Goal: Information Seeking & Learning: Learn about a topic

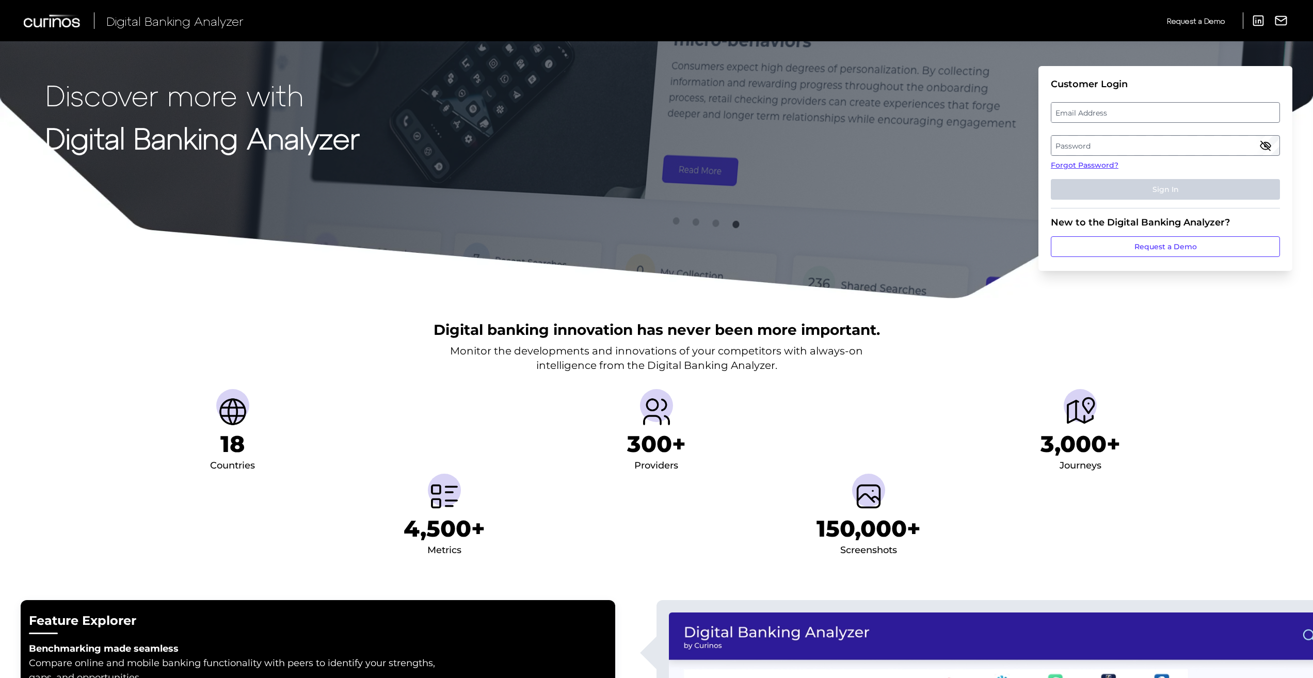
click at [1105, 148] on label "Password" at bounding box center [1165, 145] width 228 height 19
click at [1075, 109] on label "Email Address" at bounding box center [1165, 112] width 228 height 19
click at [1075, 109] on input "email" at bounding box center [1165, 112] width 229 height 21
type input "[EMAIL_ADDRESS][DOMAIN_NAME]"
click at [1094, 195] on button "Sign In" at bounding box center [1165, 189] width 229 height 21
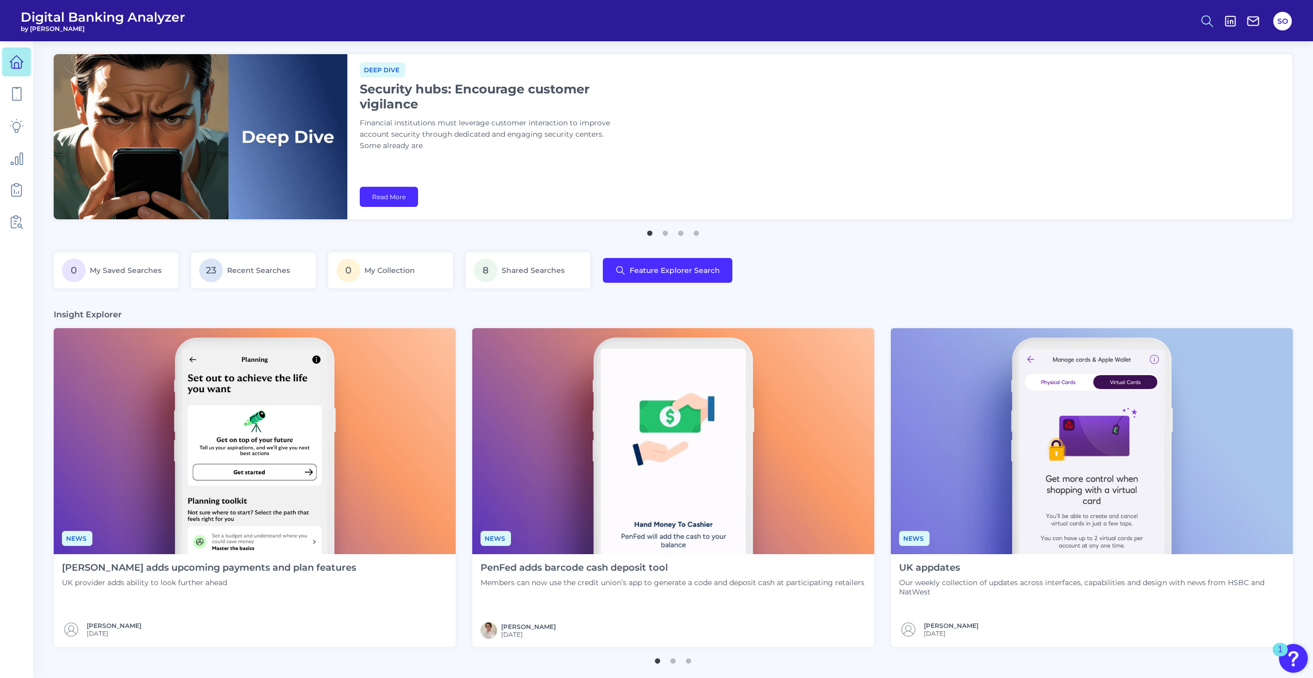
click at [1210, 24] on icon at bounding box center [1207, 21] width 14 height 14
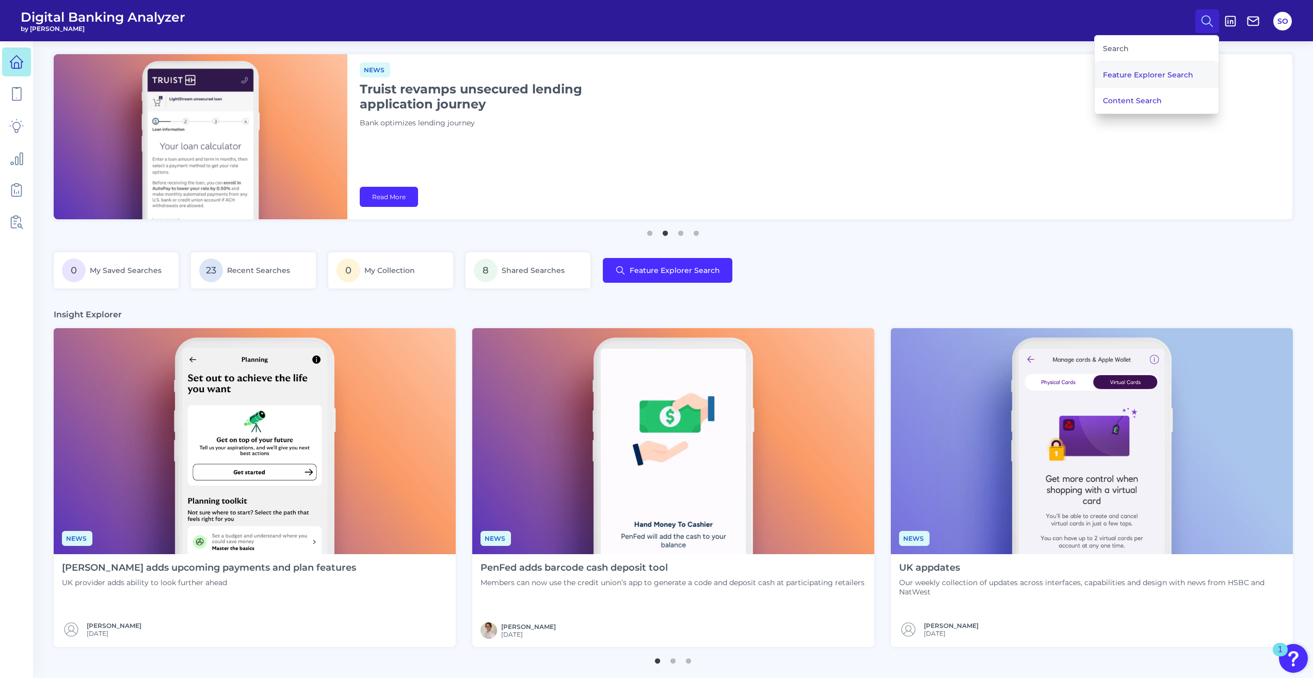
click at [1171, 63] on button "Feature Explorer Search" at bounding box center [1156, 75] width 124 height 26
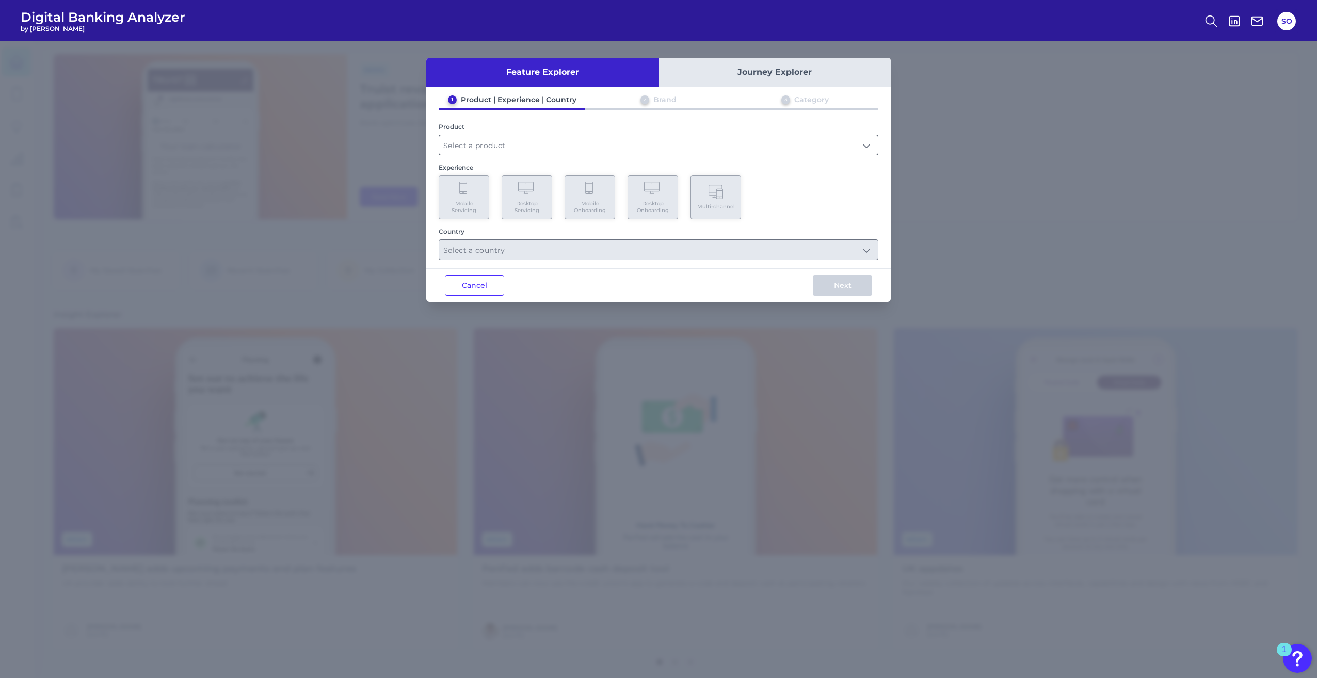
click at [496, 148] on input "text" at bounding box center [658, 145] width 439 height 20
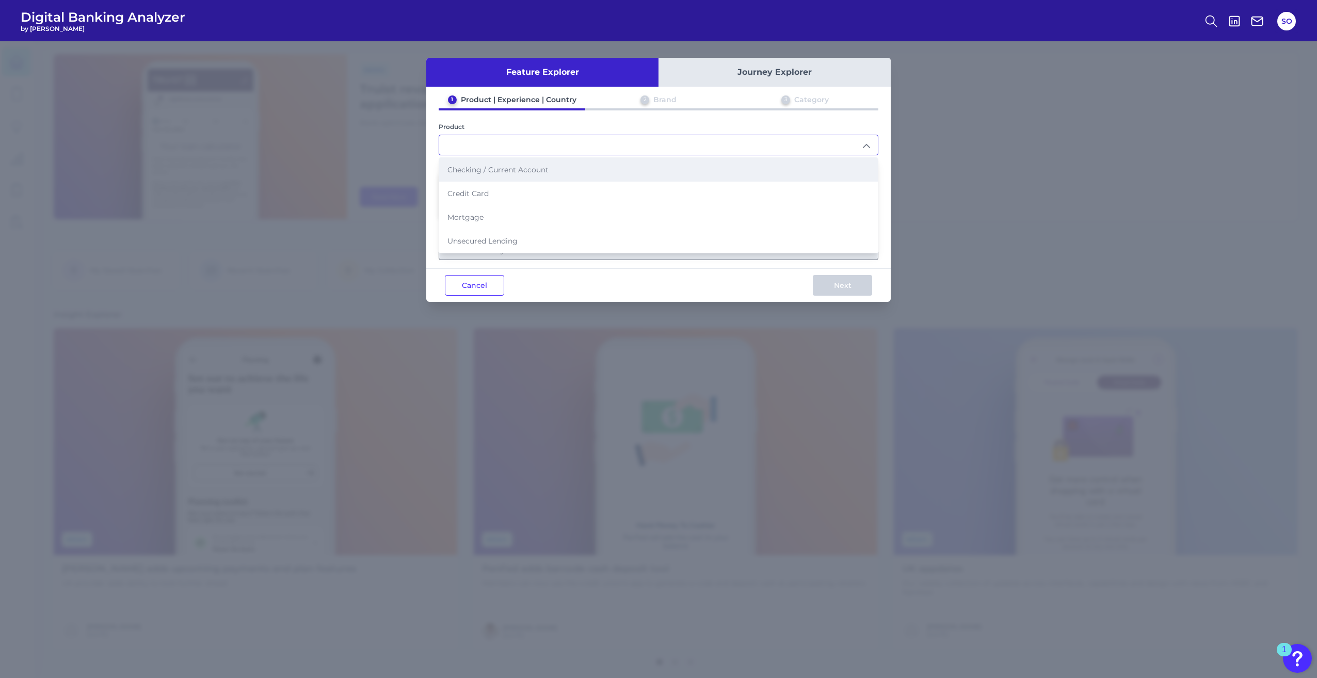
click at [502, 174] on li "Checking / Current Account" at bounding box center [658, 170] width 439 height 24
type input "Checking / Current Account"
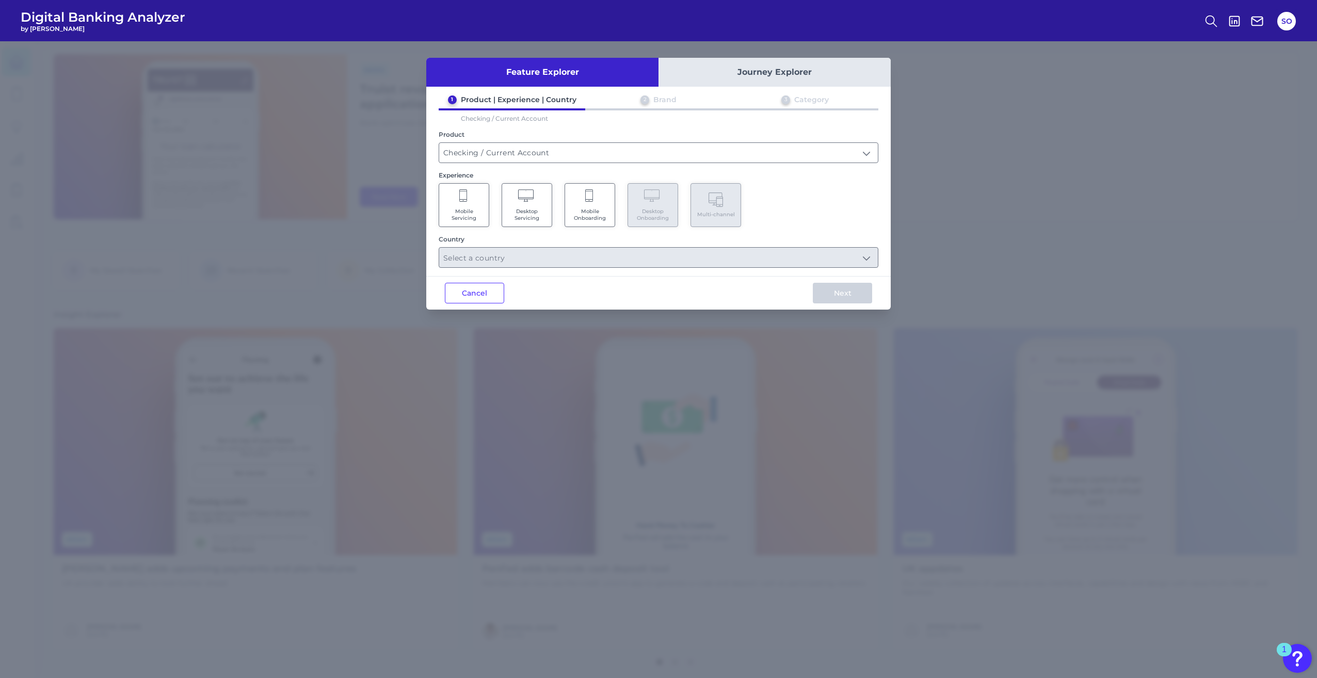
click at [465, 215] on span "Mobile Servicing" at bounding box center [463, 214] width 39 height 13
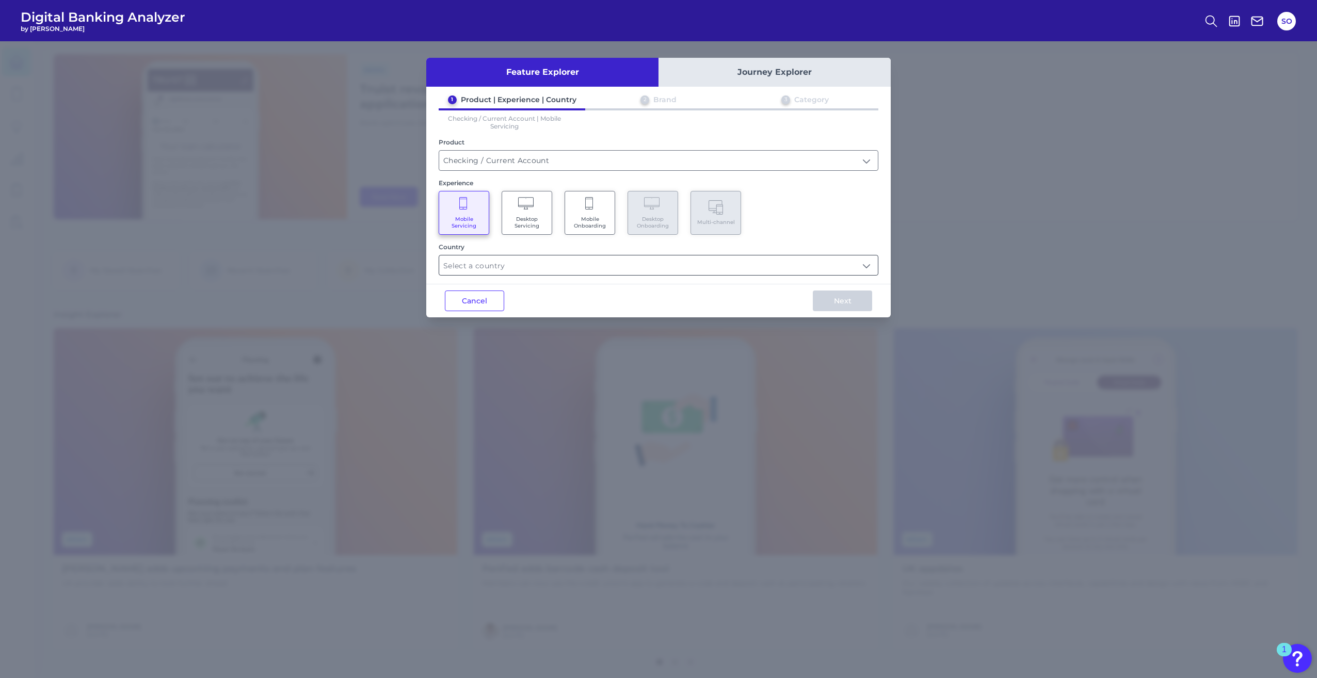
click at [525, 264] on input "text" at bounding box center [658, 265] width 439 height 20
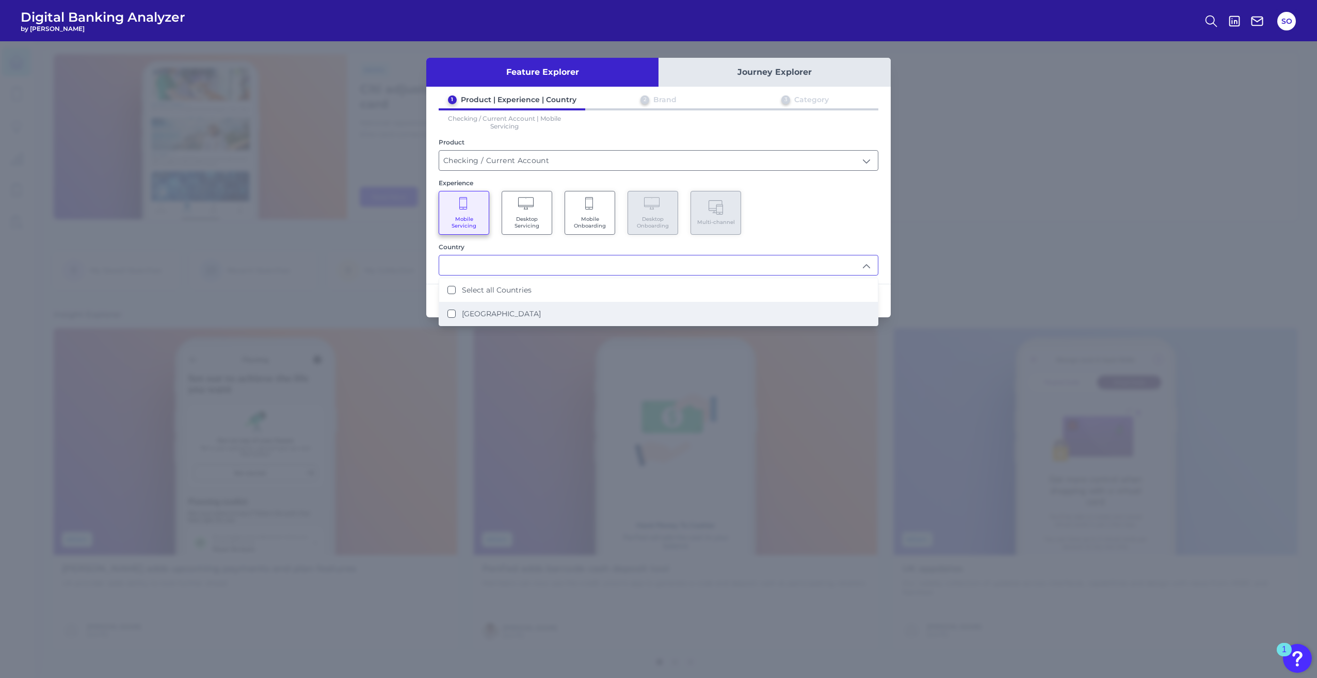
click at [482, 311] on label "[GEOGRAPHIC_DATA]" at bounding box center [501, 313] width 79 height 9
type input "Select all Countries"
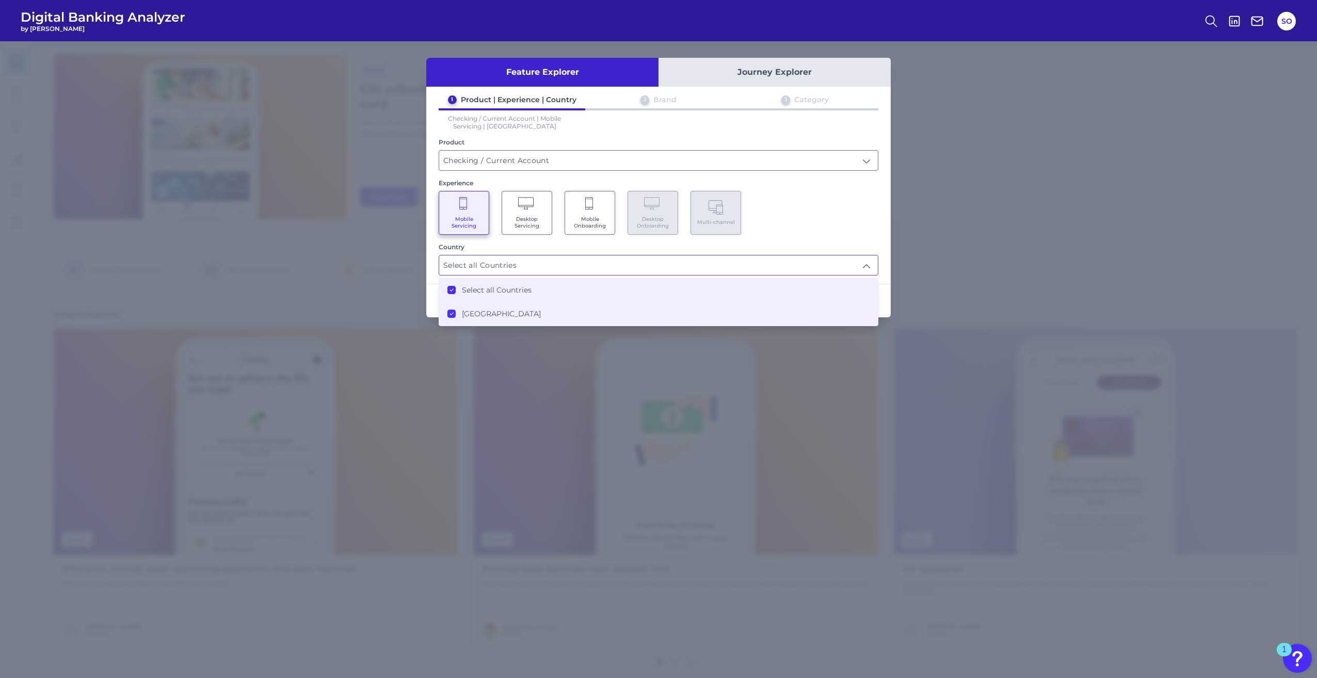
click at [813, 230] on div "Mobile Servicing Desktop Servicing Mobile Onboarding Desktop Onboarding Multi-c…" at bounding box center [659, 213] width 440 height 44
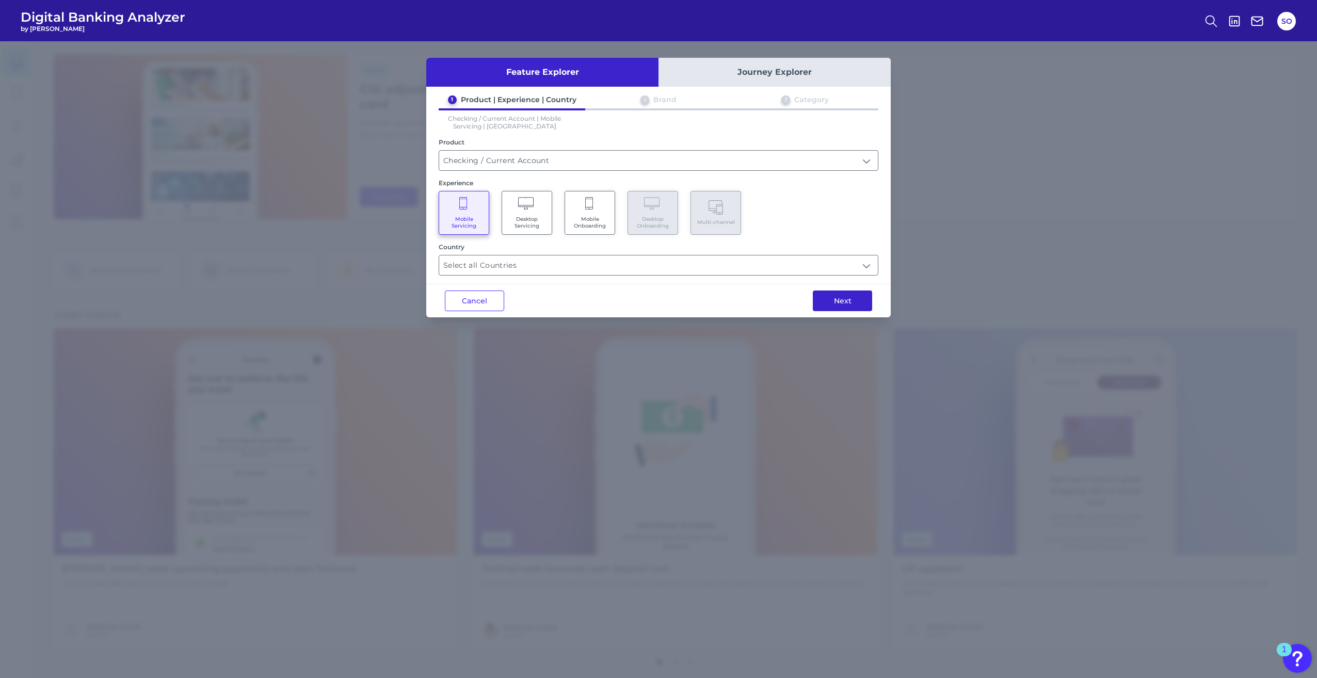
click at [850, 299] on button "Next" at bounding box center [842, 300] width 59 height 21
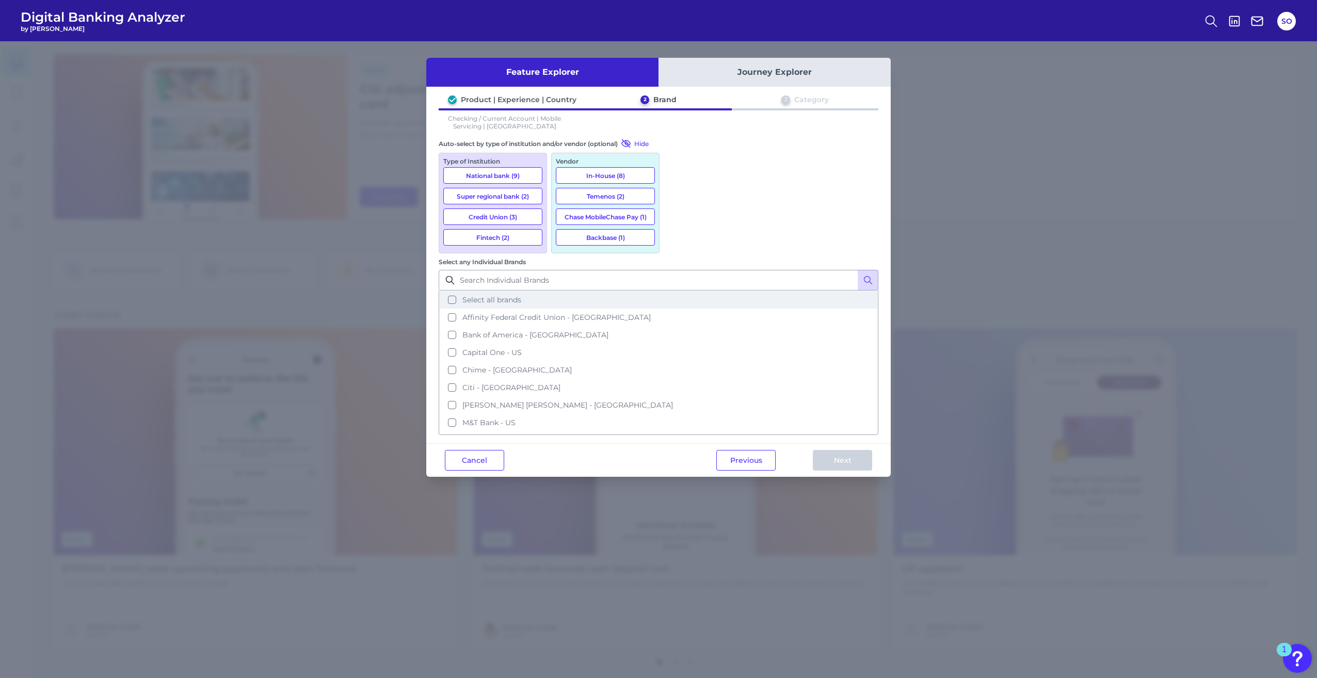
click at [679, 291] on button "Select all brands" at bounding box center [659, 300] width 438 height 18
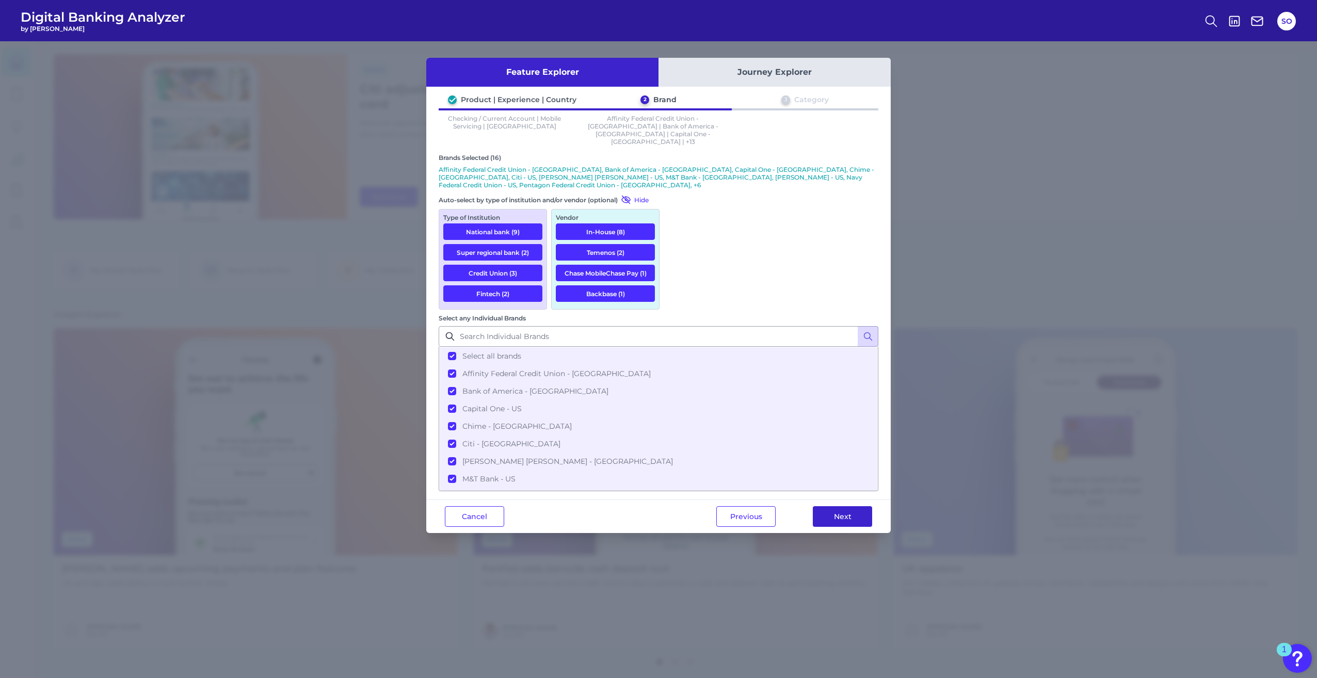
click at [843, 506] on button "Next" at bounding box center [842, 516] width 59 height 21
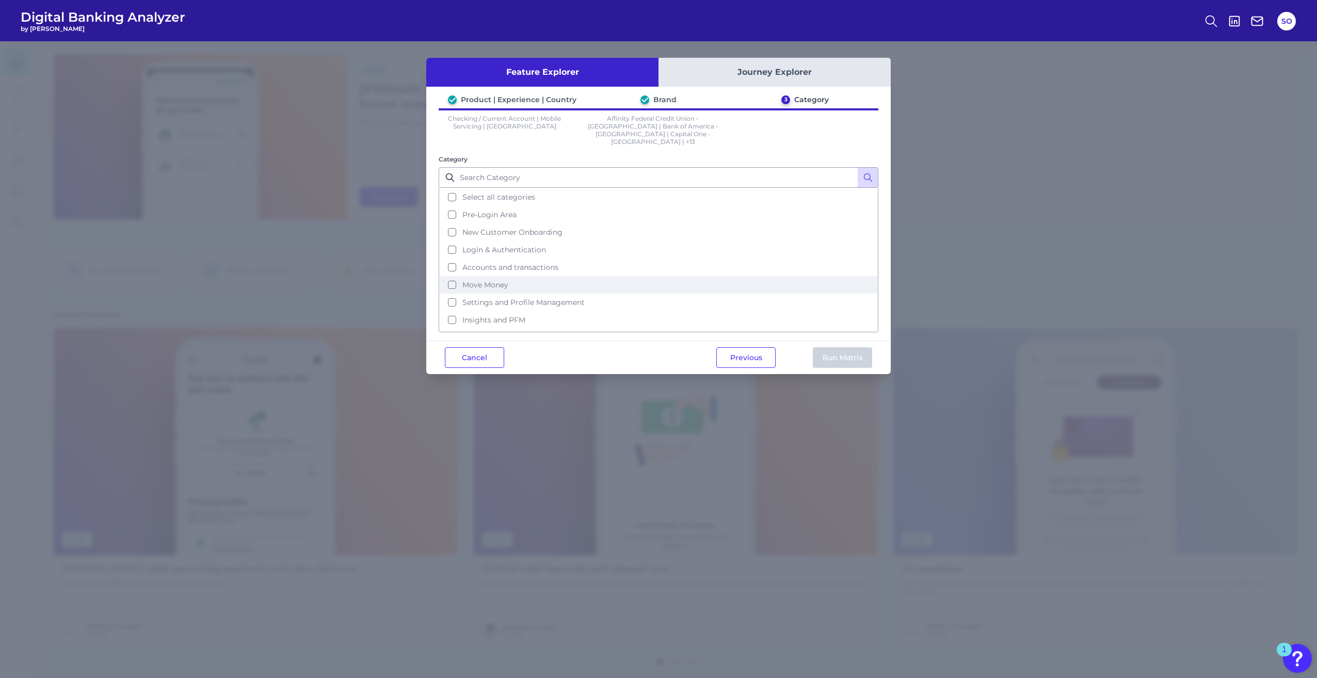
click at [452, 276] on button "Move Money" at bounding box center [659, 285] width 438 height 18
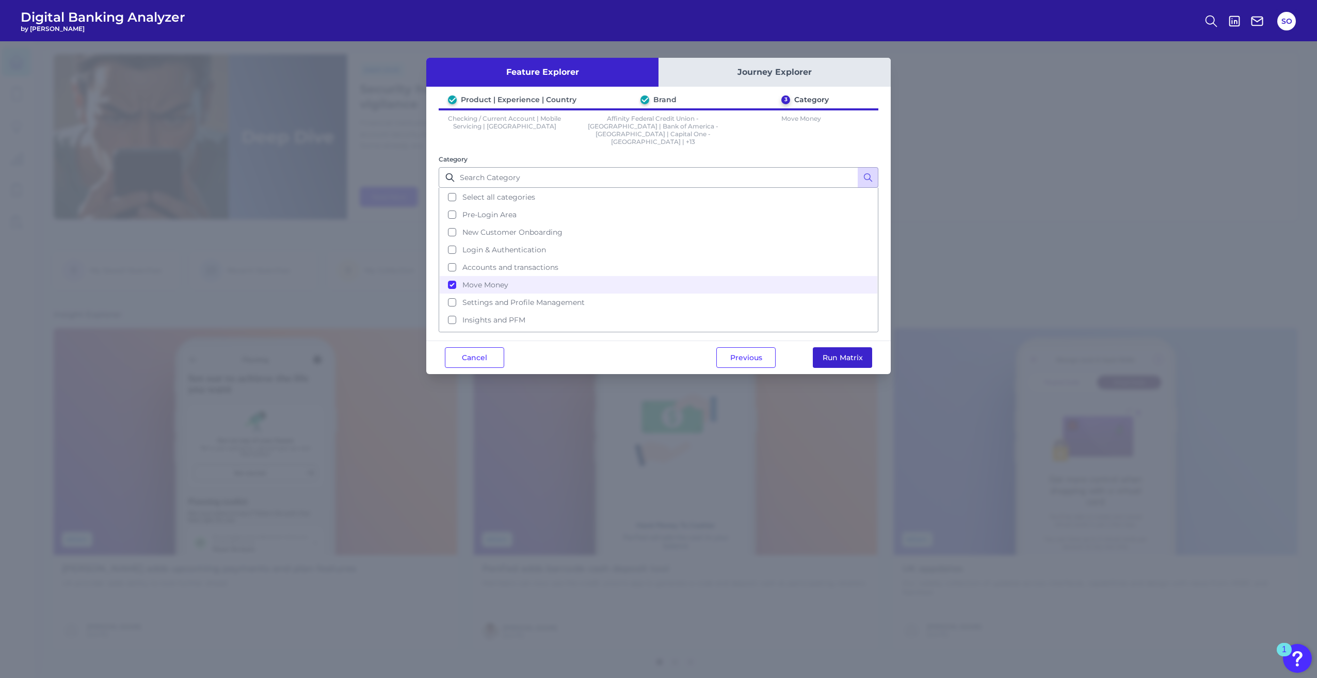
click at [866, 347] on button "Run Matrix" at bounding box center [842, 357] width 59 height 21
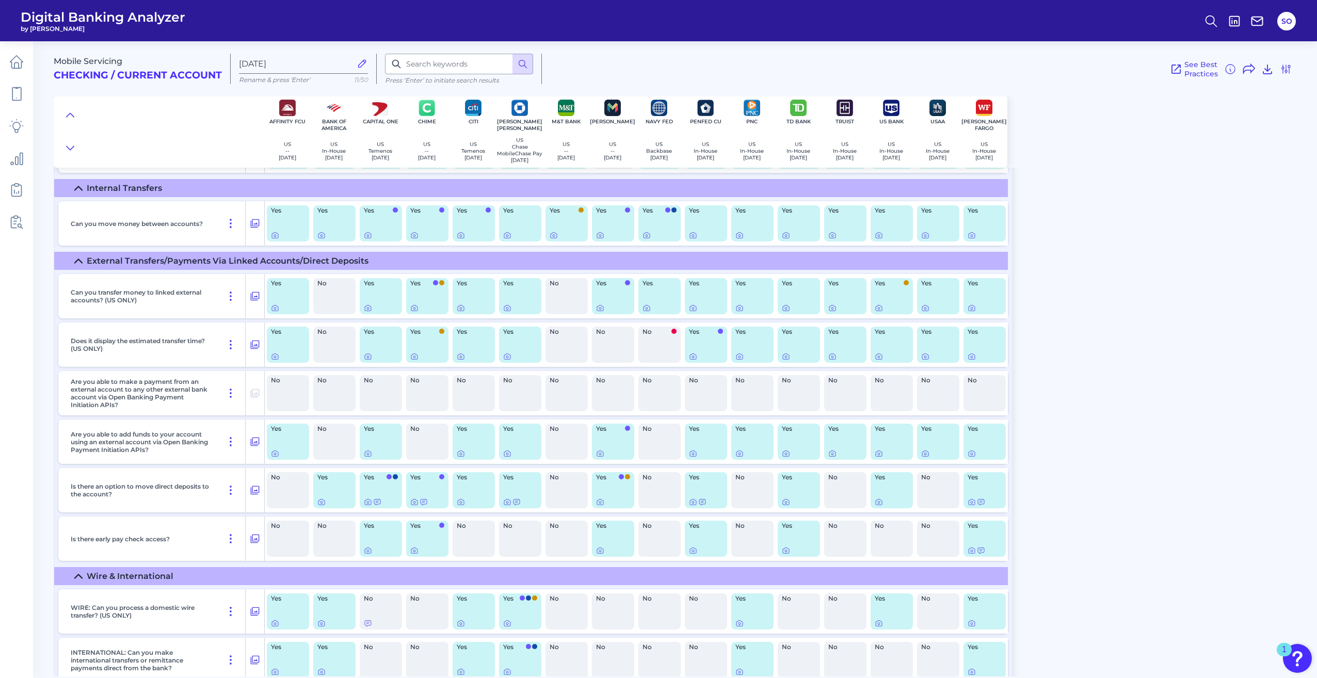
scroll to position [2993, 0]
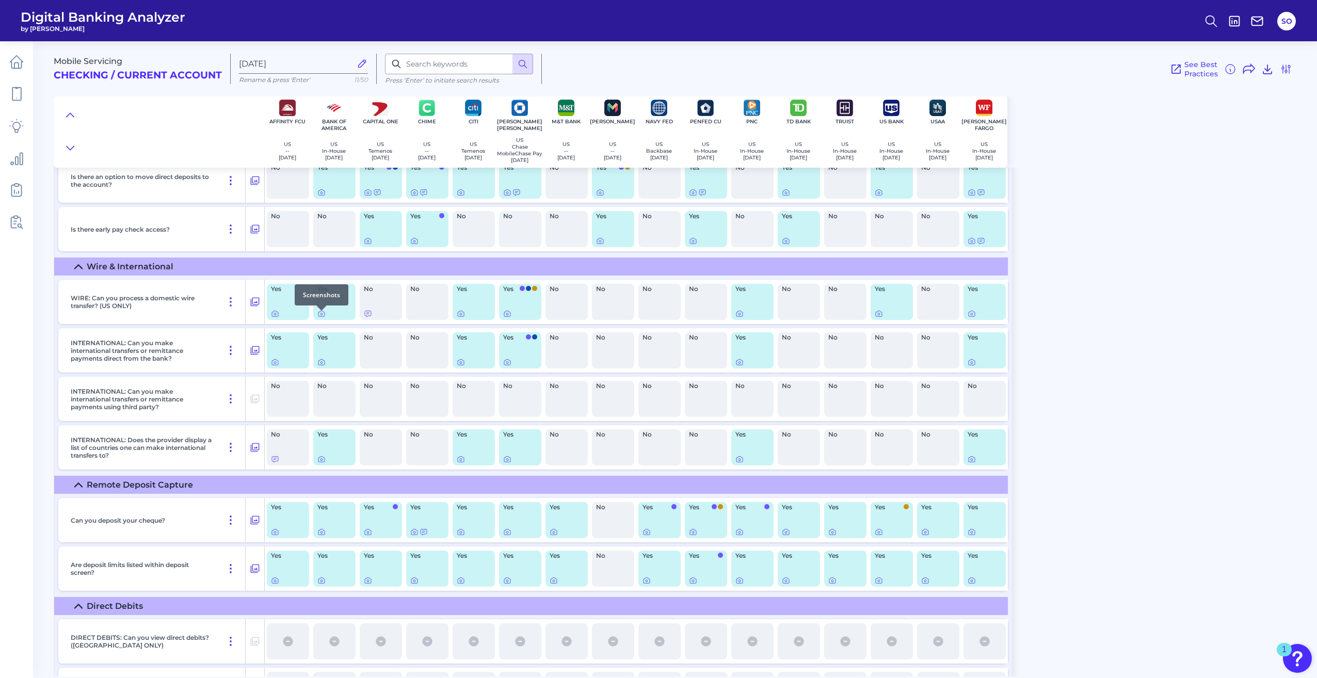
click at [317, 314] on div at bounding box center [321, 310] width 10 height 10
click at [319, 316] on icon at bounding box center [321, 314] width 8 height 8
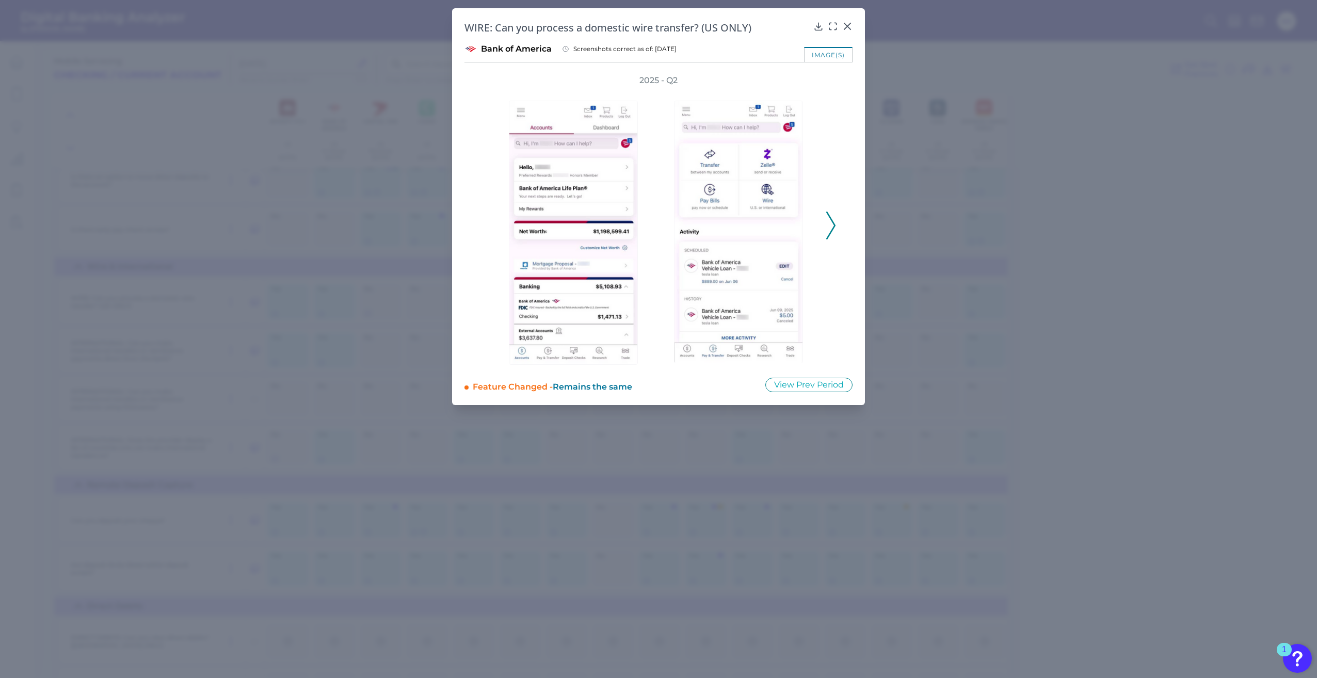
click at [832, 230] on polyline at bounding box center [831, 225] width 8 height 26
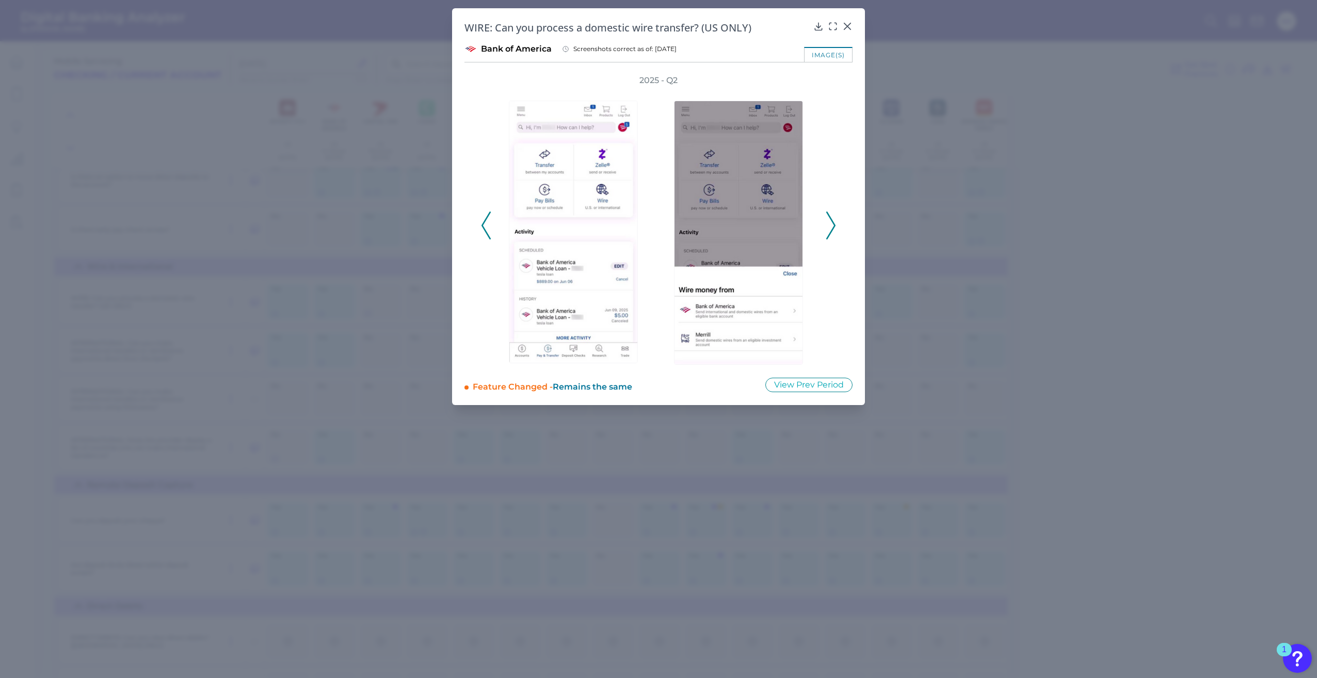
click at [832, 230] on polyline at bounding box center [831, 225] width 8 height 26
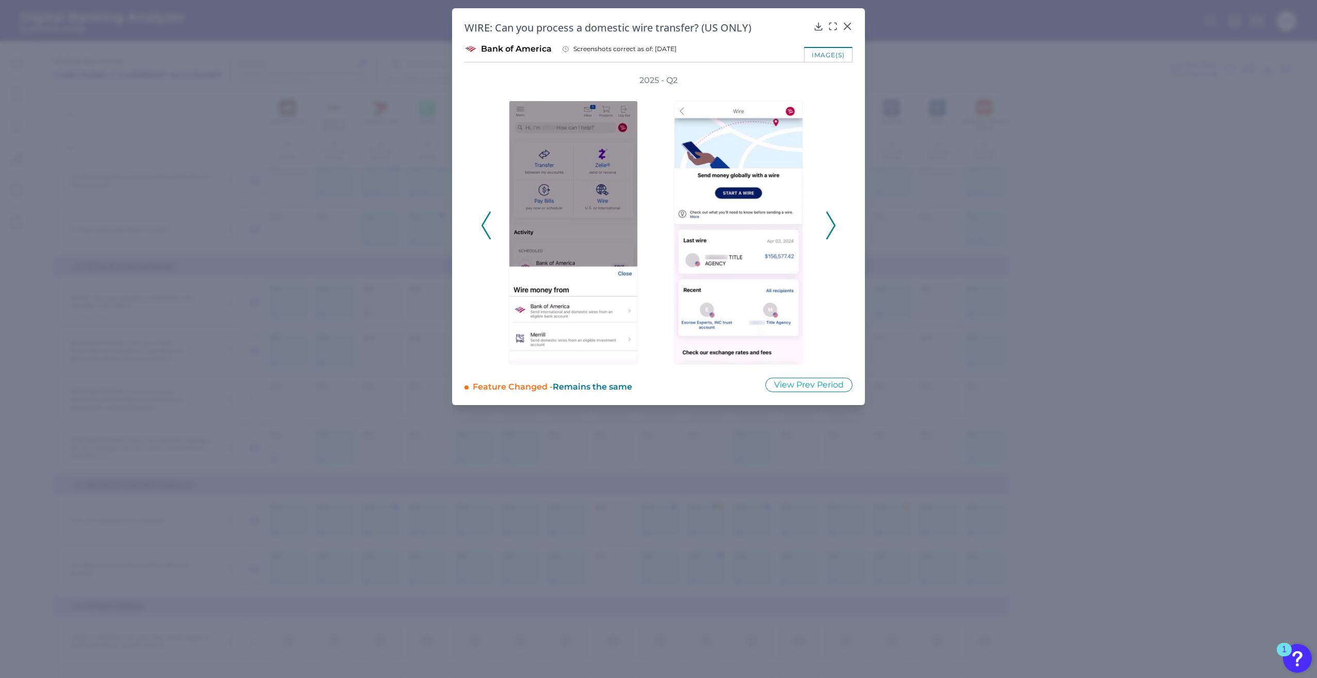
click at [832, 230] on polyline at bounding box center [831, 225] width 8 height 26
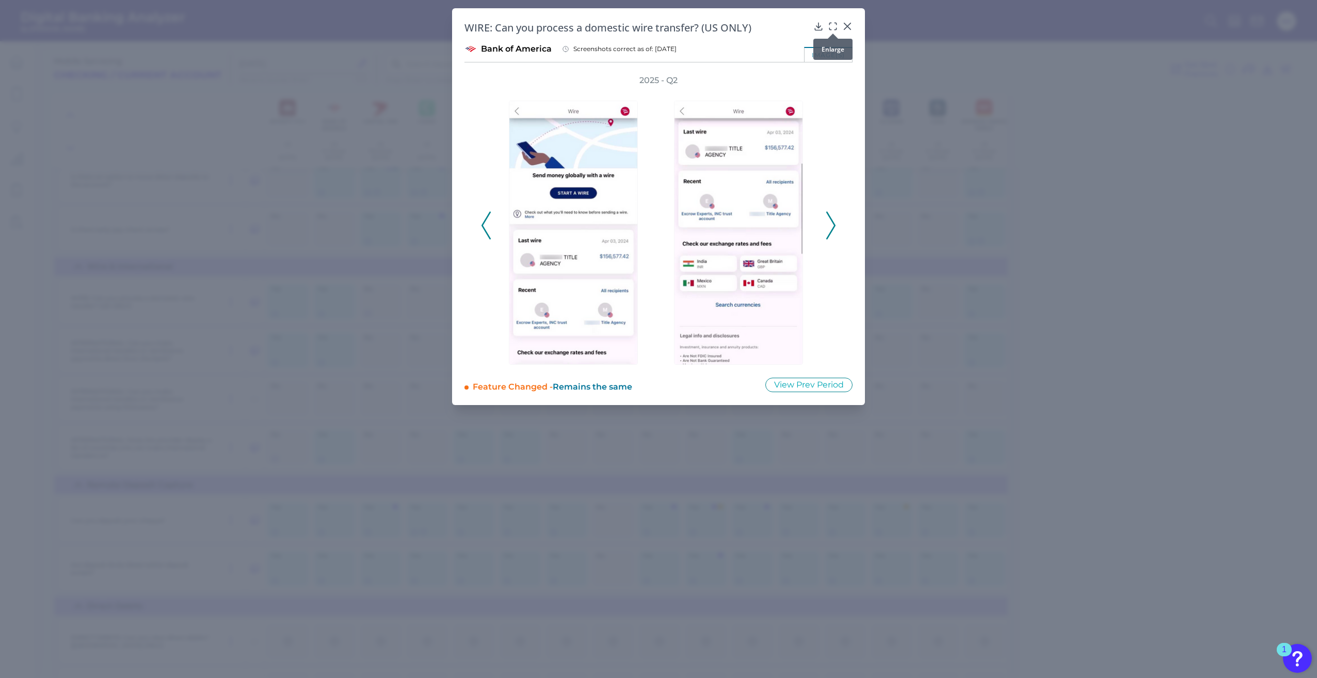
click at [829, 26] on icon at bounding box center [833, 26] width 10 height 10
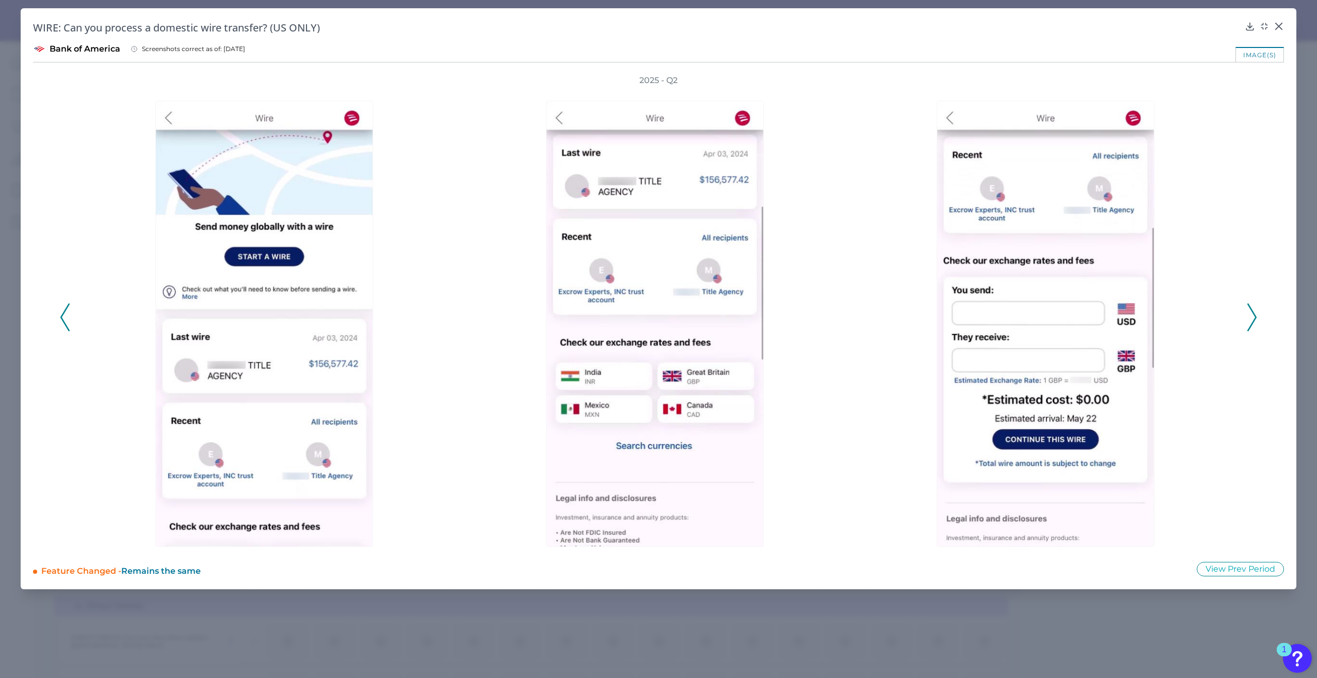
click at [1254, 323] on icon at bounding box center [1251, 317] width 9 height 28
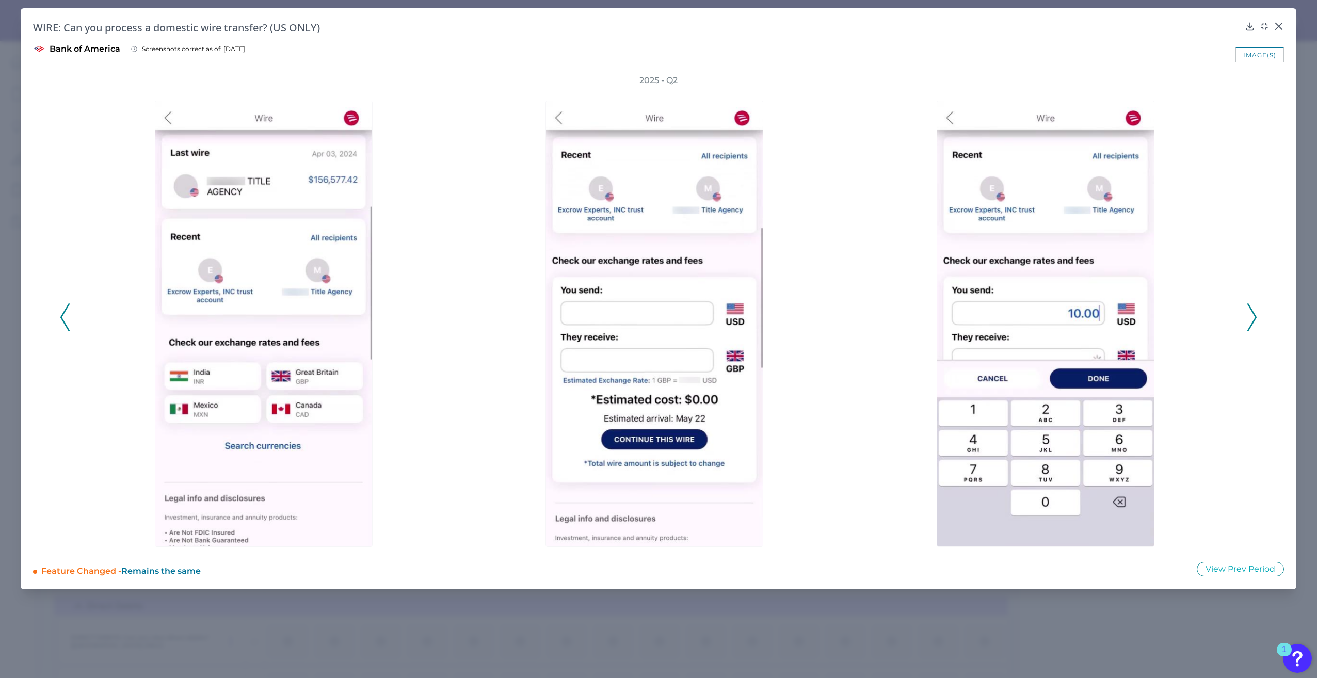
click at [1253, 321] on icon at bounding box center [1251, 317] width 9 height 28
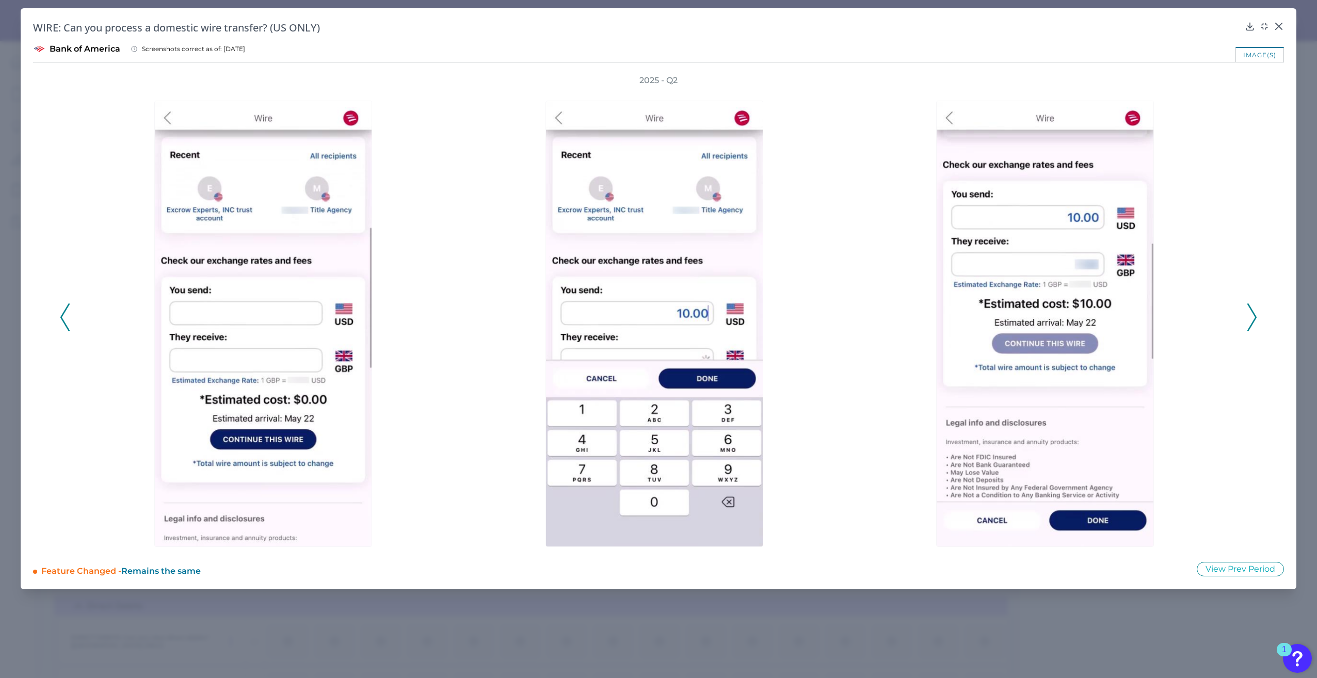
click at [1253, 321] on icon at bounding box center [1251, 317] width 9 height 28
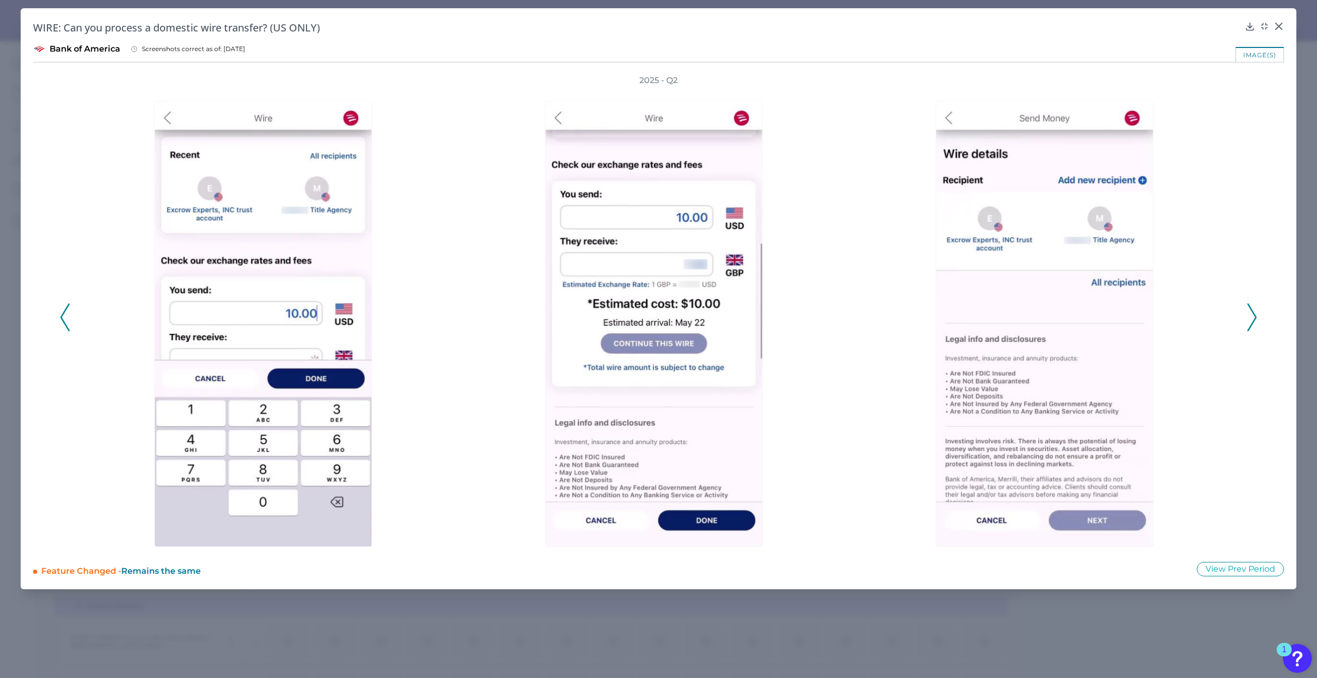
click at [1275, 20] on div "WIRE: Can you process a domestic wire transfer? (US ONLY) Bank of America Scree…" at bounding box center [659, 298] width 1276 height 581
click at [1276, 28] on icon at bounding box center [1278, 26] width 10 height 10
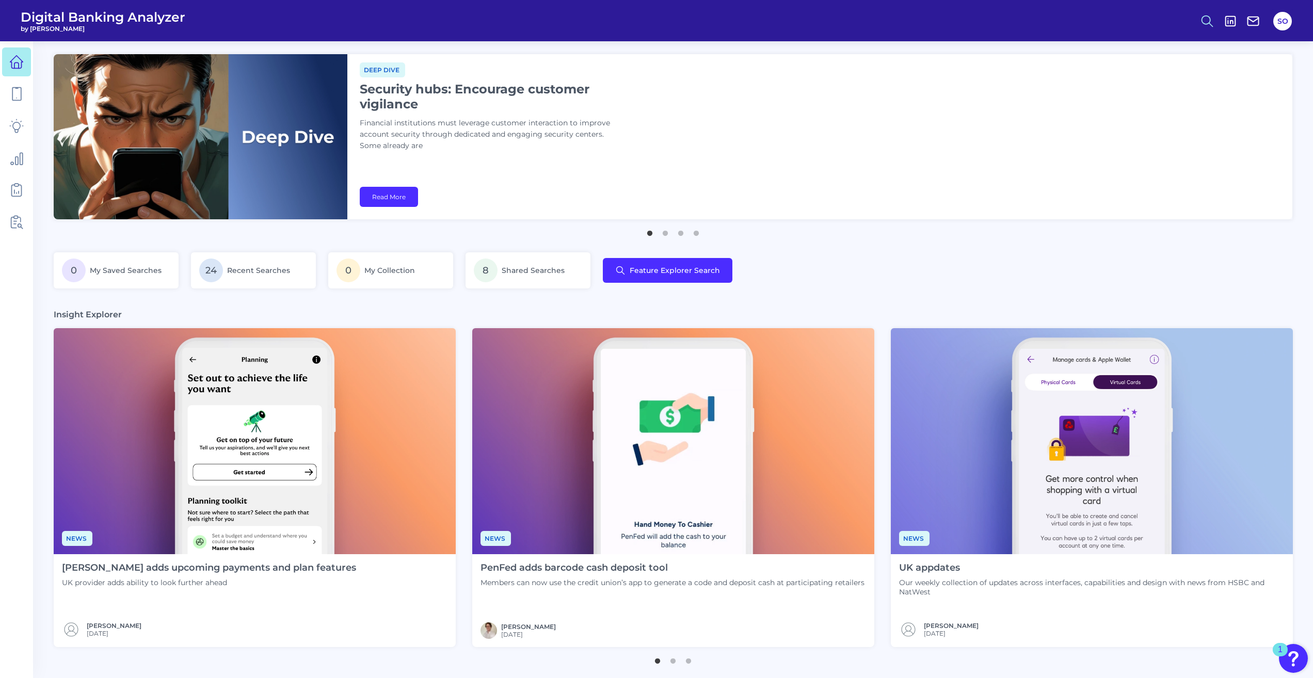
click at [1202, 17] on icon at bounding box center [1207, 21] width 14 height 14
click at [1156, 78] on button "Feature Explorer Search" at bounding box center [1156, 75] width 124 height 26
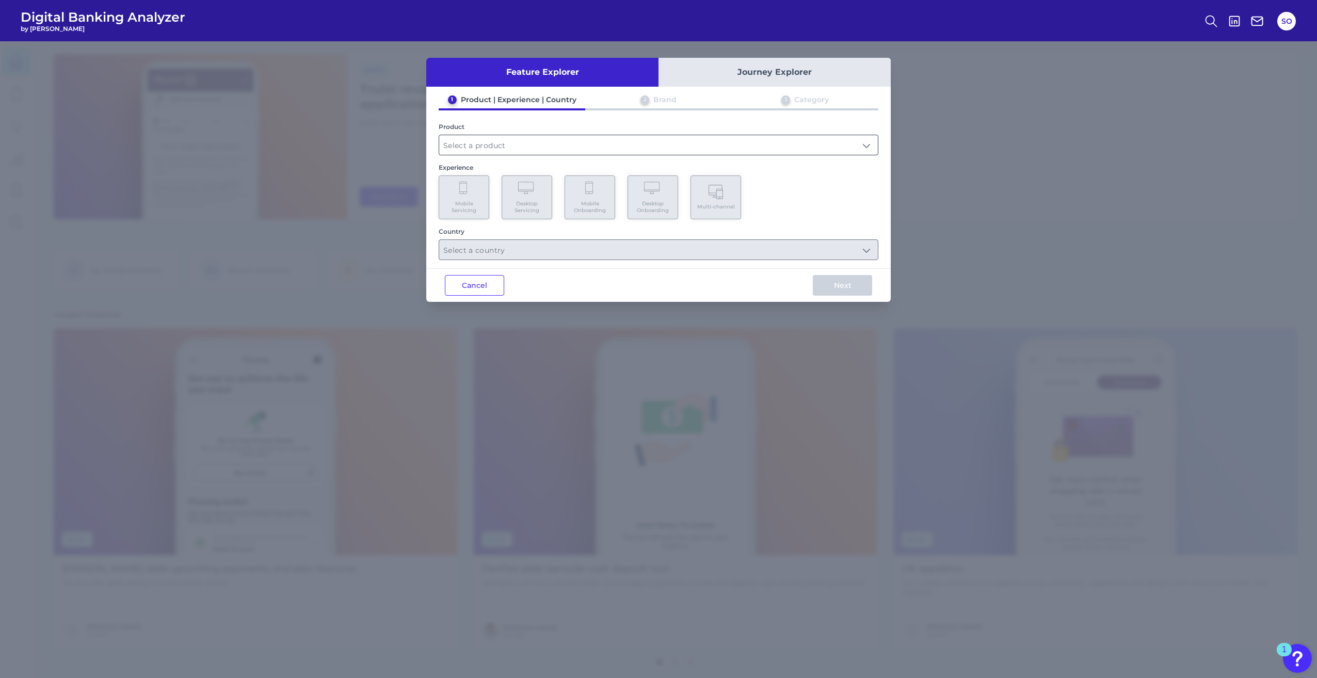
click at [514, 147] on input "text" at bounding box center [658, 145] width 439 height 20
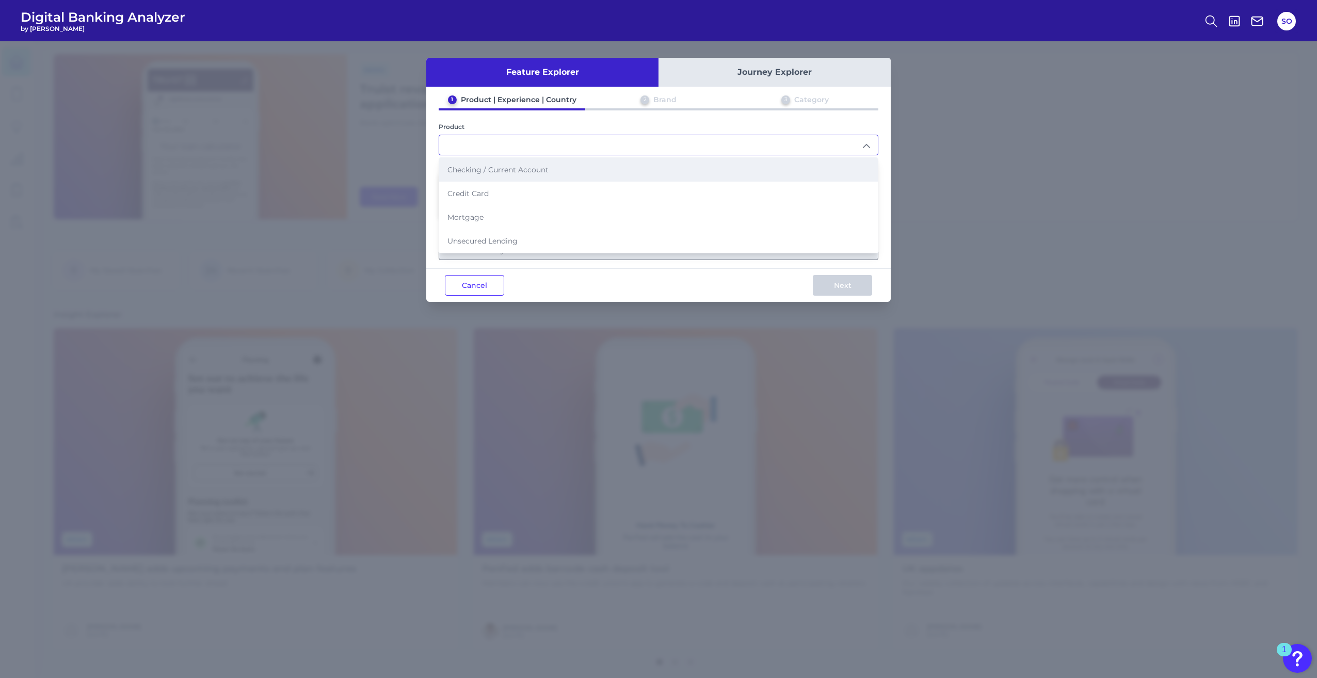
click at [497, 162] on li "Checking / Current Account" at bounding box center [658, 170] width 439 height 24
type input "Checking / Current Account"
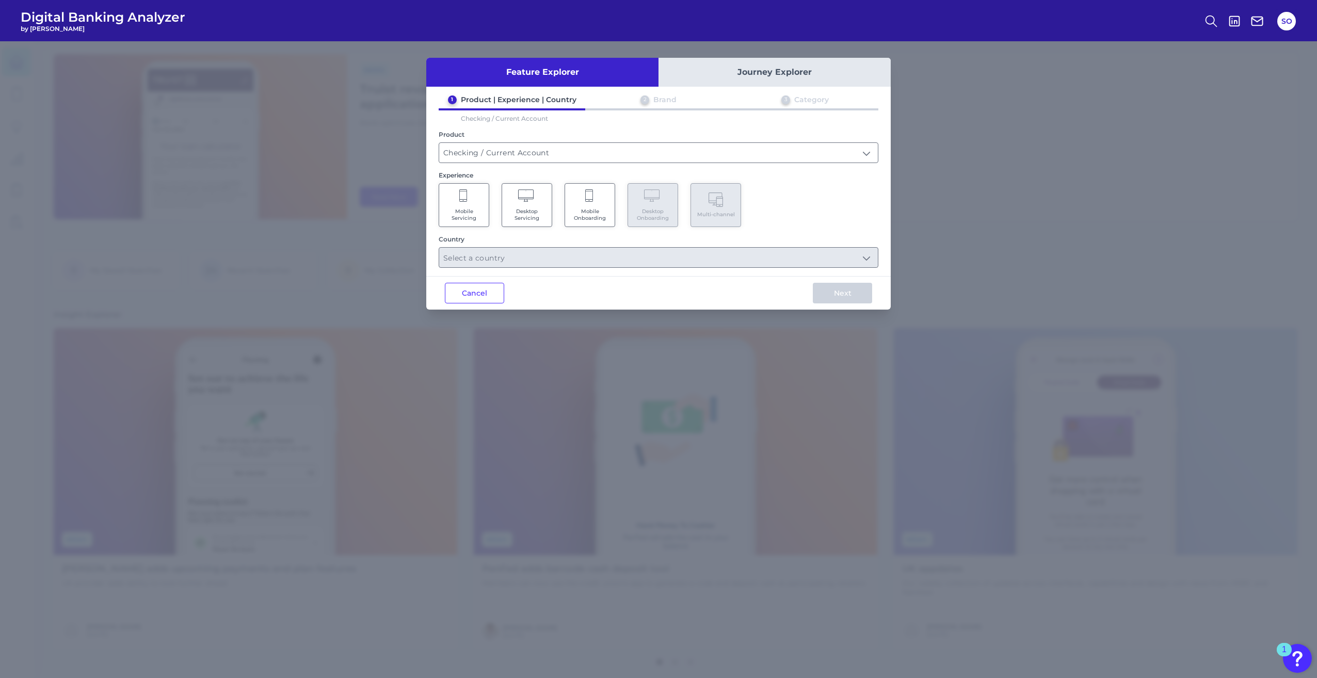
click at [537, 211] on span "Desktop Servicing" at bounding box center [526, 214] width 39 height 13
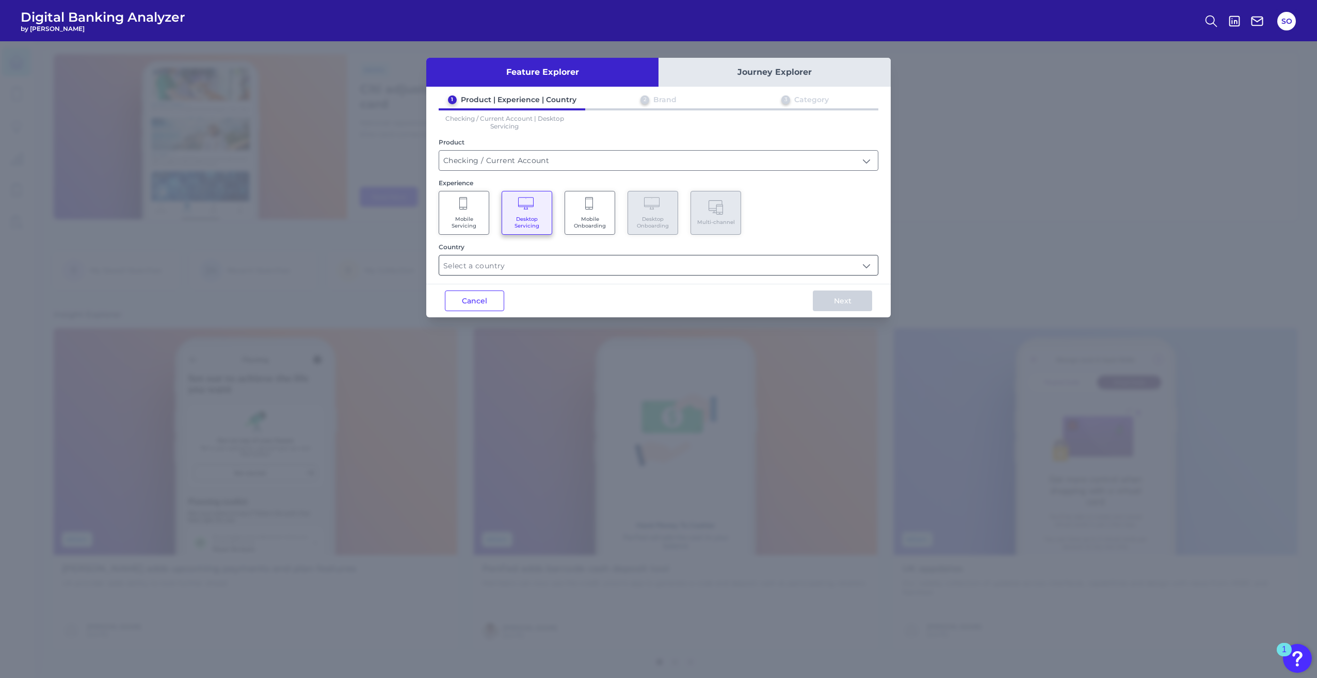
click at [816, 261] on input "text" at bounding box center [658, 265] width 439 height 20
click at [447, 314] on States "[GEOGRAPHIC_DATA]" at bounding box center [451, 314] width 8 height 8
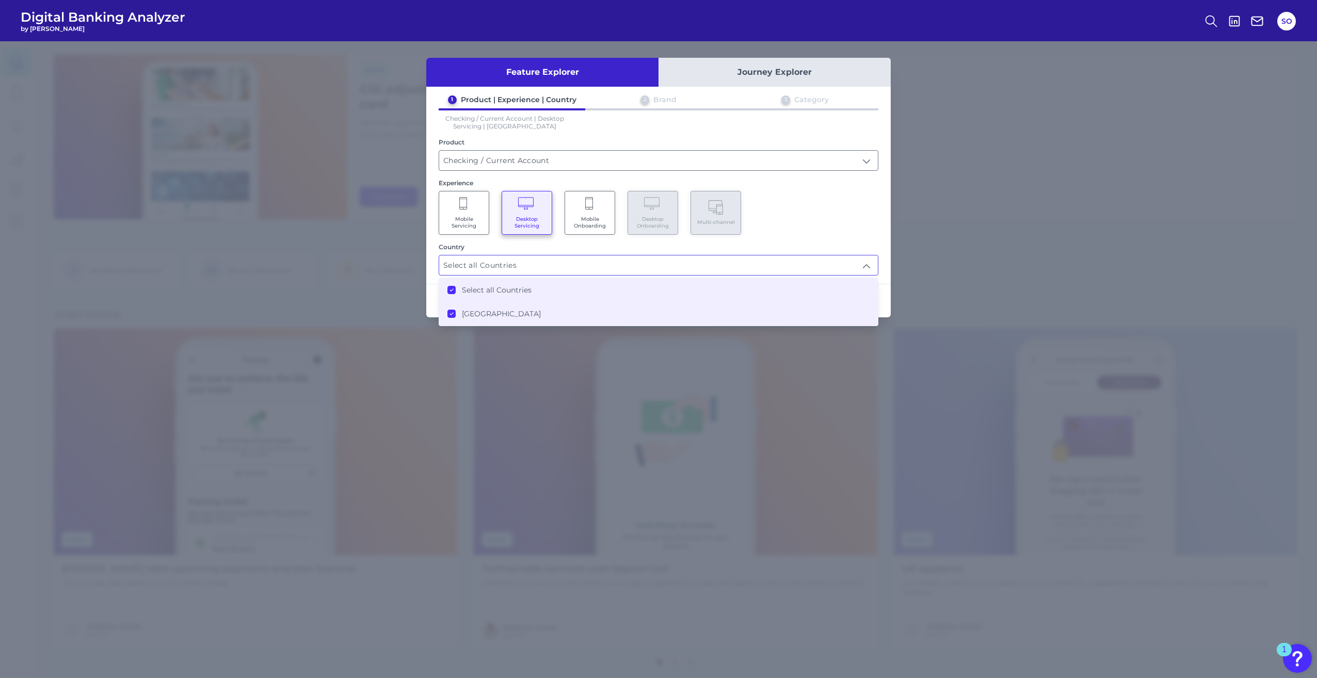
type input "Select all Countries"
click at [809, 225] on div "Mobile Servicing Desktop Servicing Mobile Onboarding Desktop Onboarding Multi-c…" at bounding box center [659, 213] width 440 height 44
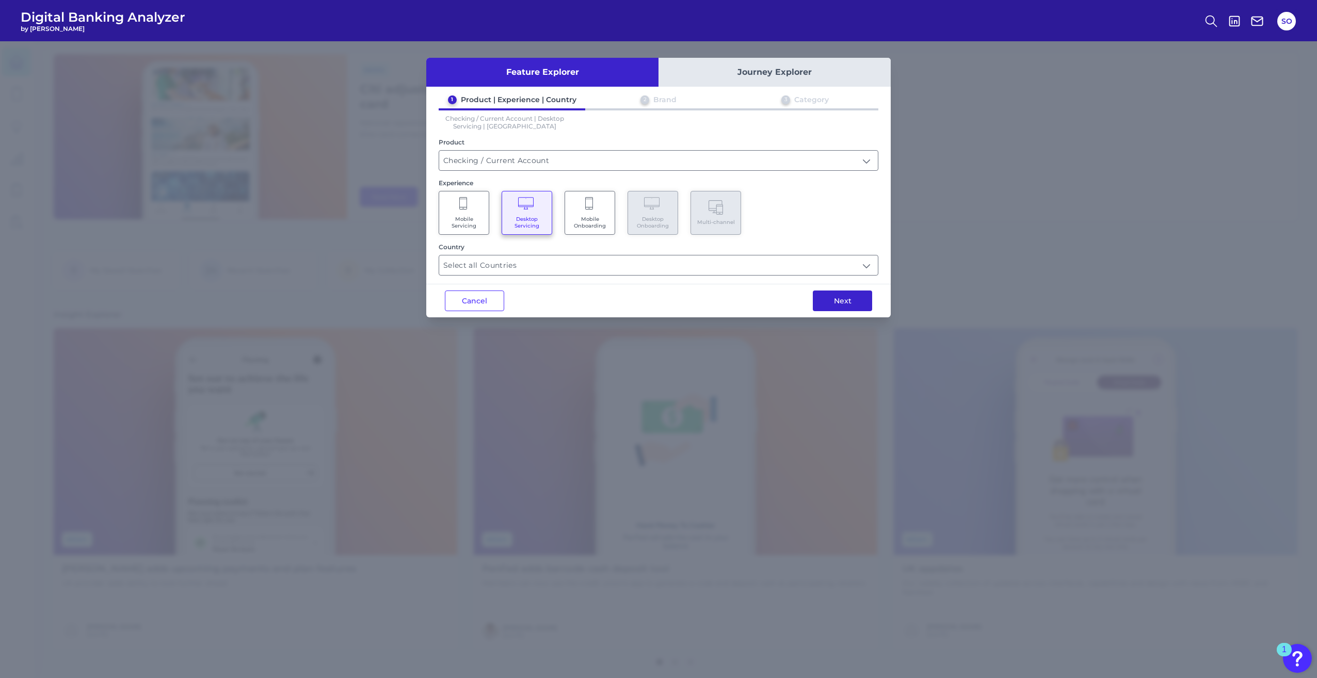
click at [848, 297] on button "Next" at bounding box center [842, 300] width 59 height 21
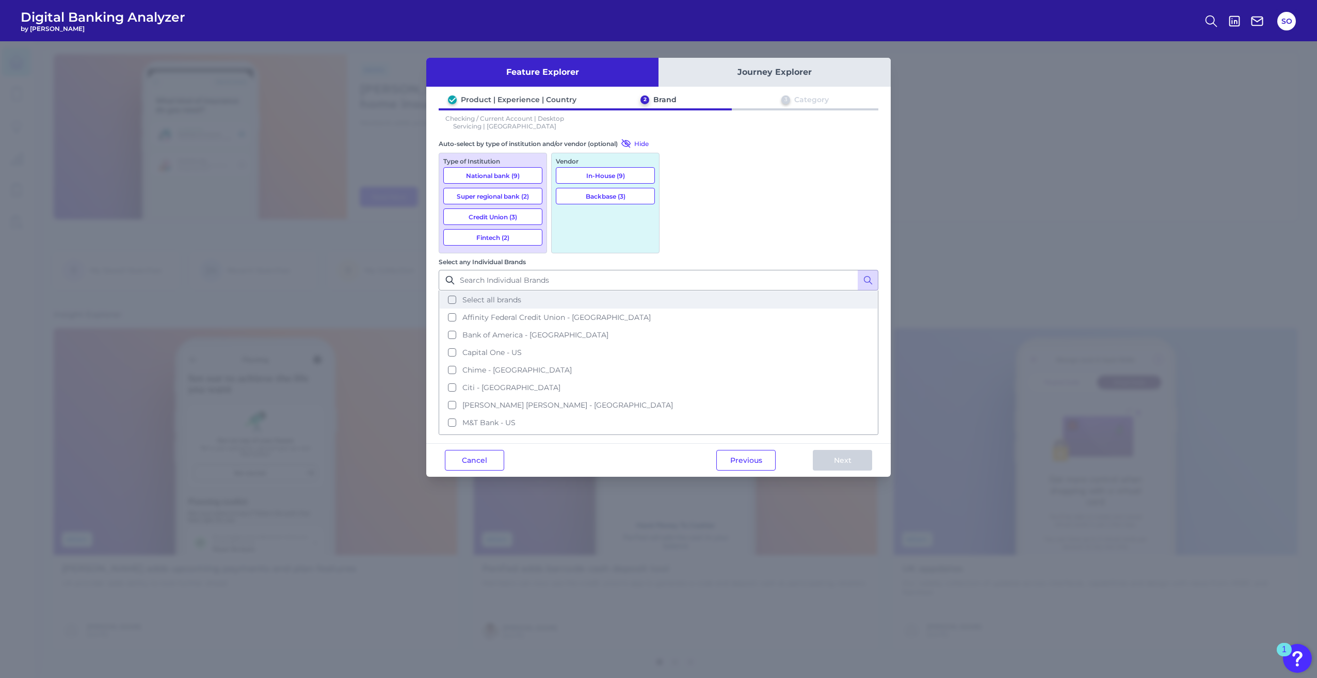
click at [677, 291] on button "Select all brands" at bounding box center [659, 300] width 438 height 18
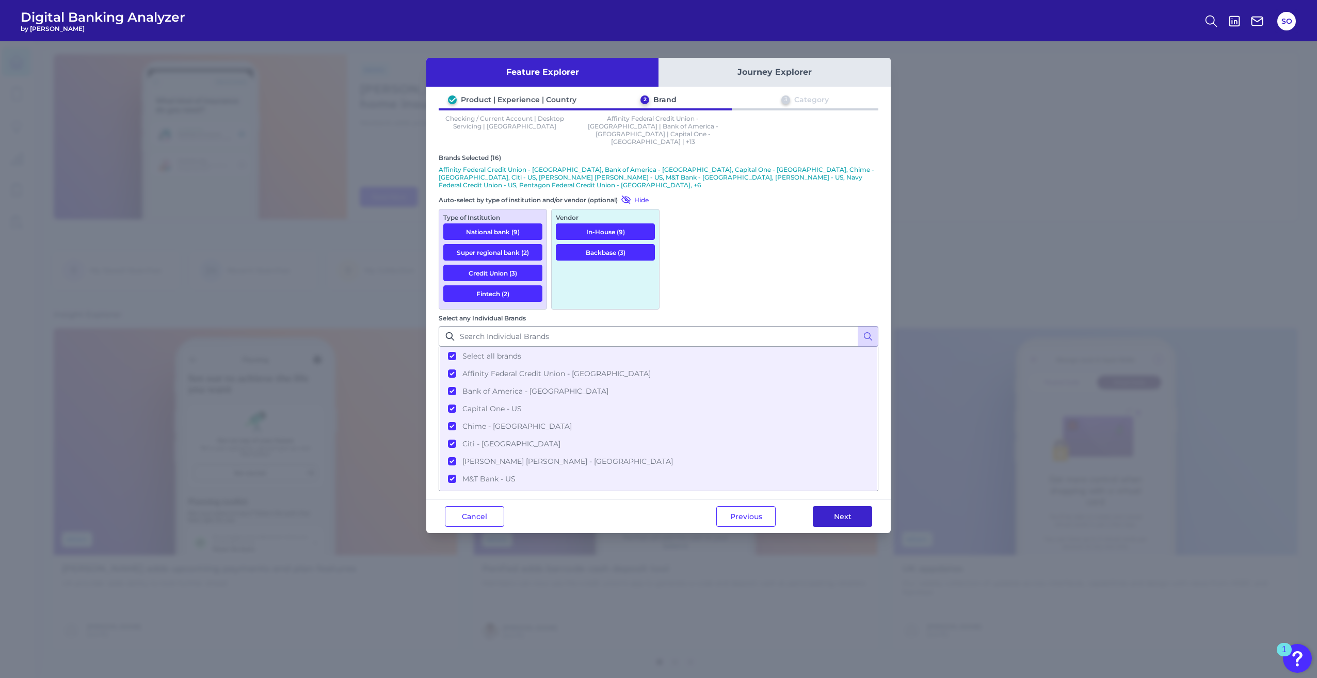
click at [848, 506] on button "Next" at bounding box center [842, 516] width 59 height 21
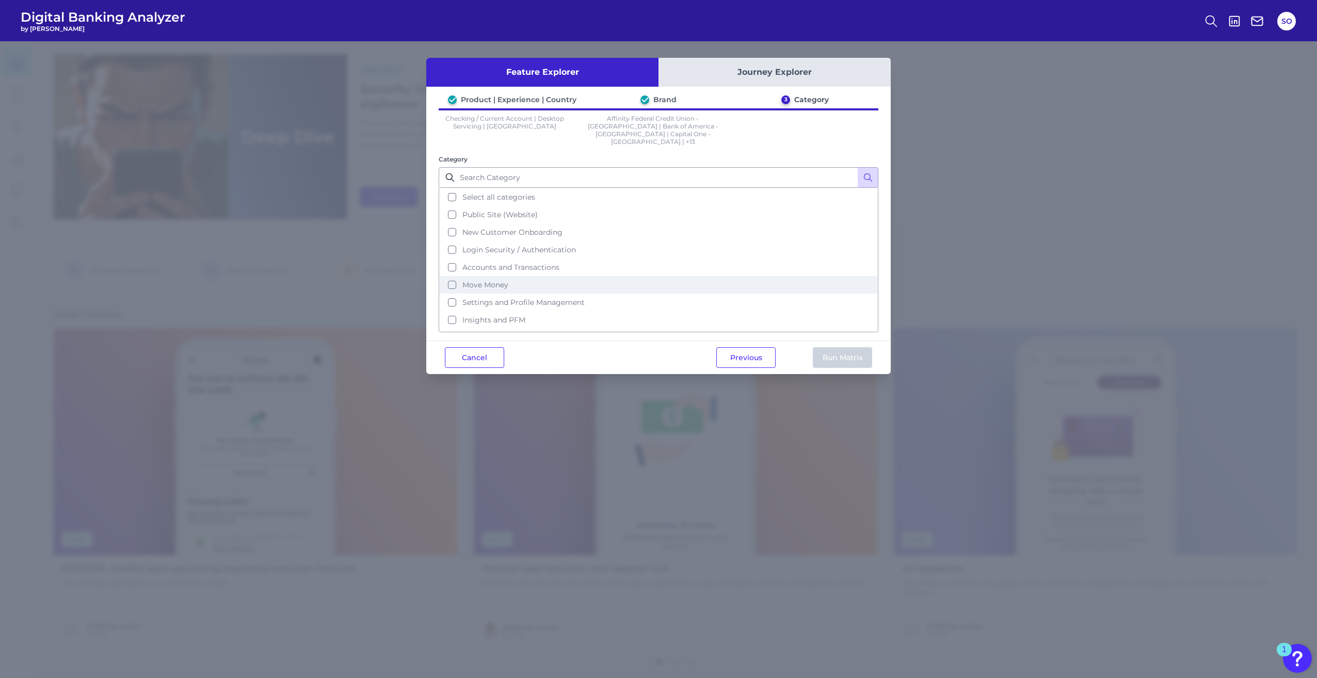
click at [453, 276] on button "Move Money" at bounding box center [659, 285] width 438 height 18
click at [857, 347] on button "Run Matrix" at bounding box center [842, 357] width 59 height 21
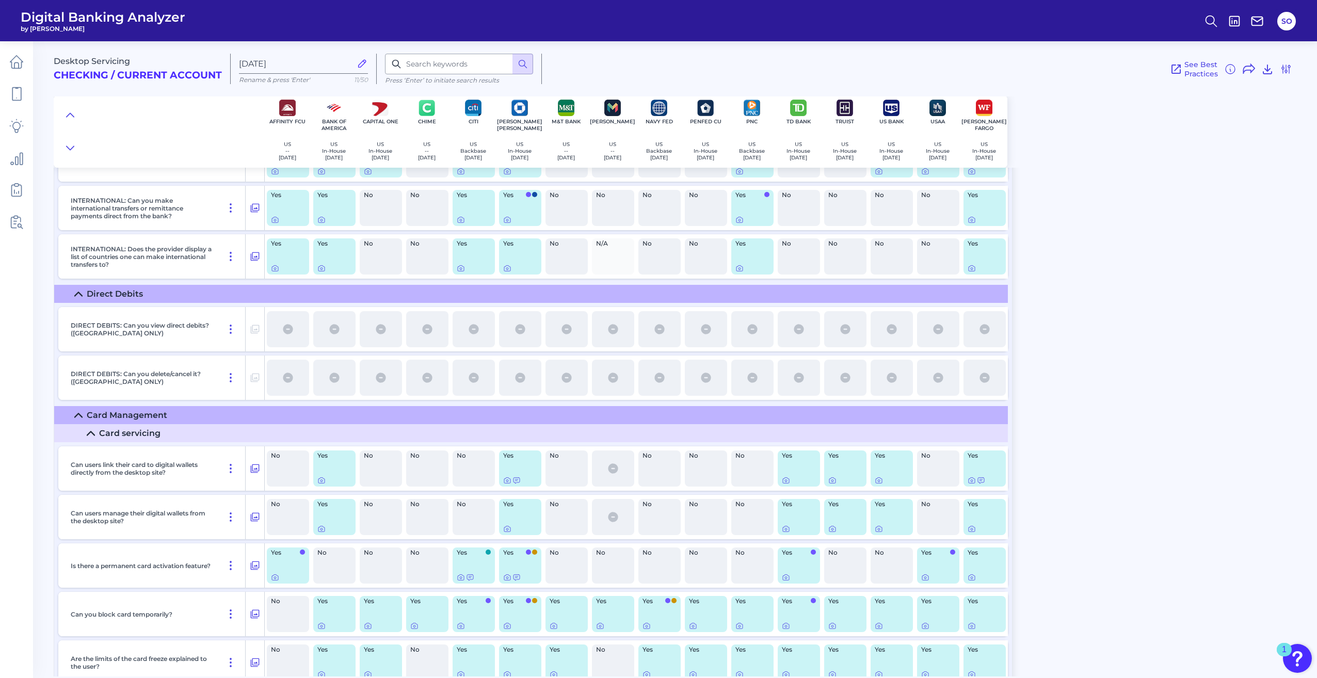
scroll to position [2890, 0]
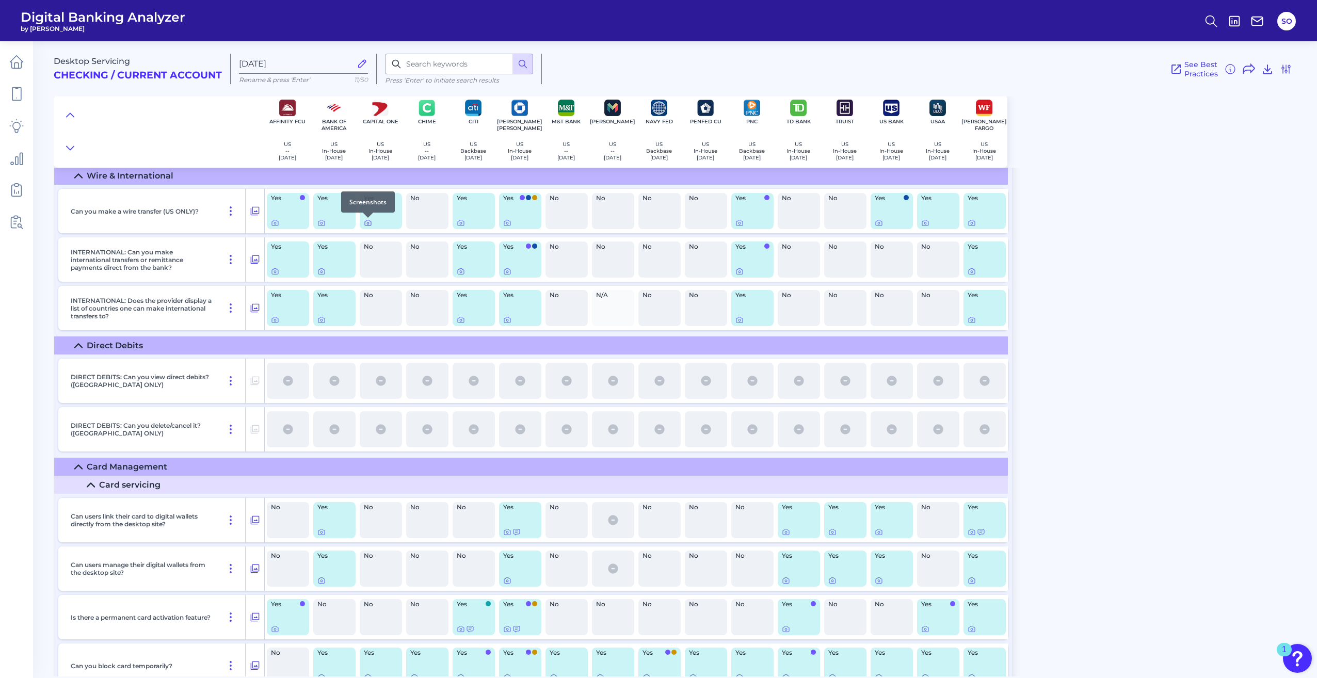
click at [369, 224] on icon at bounding box center [368, 223] width 8 height 8
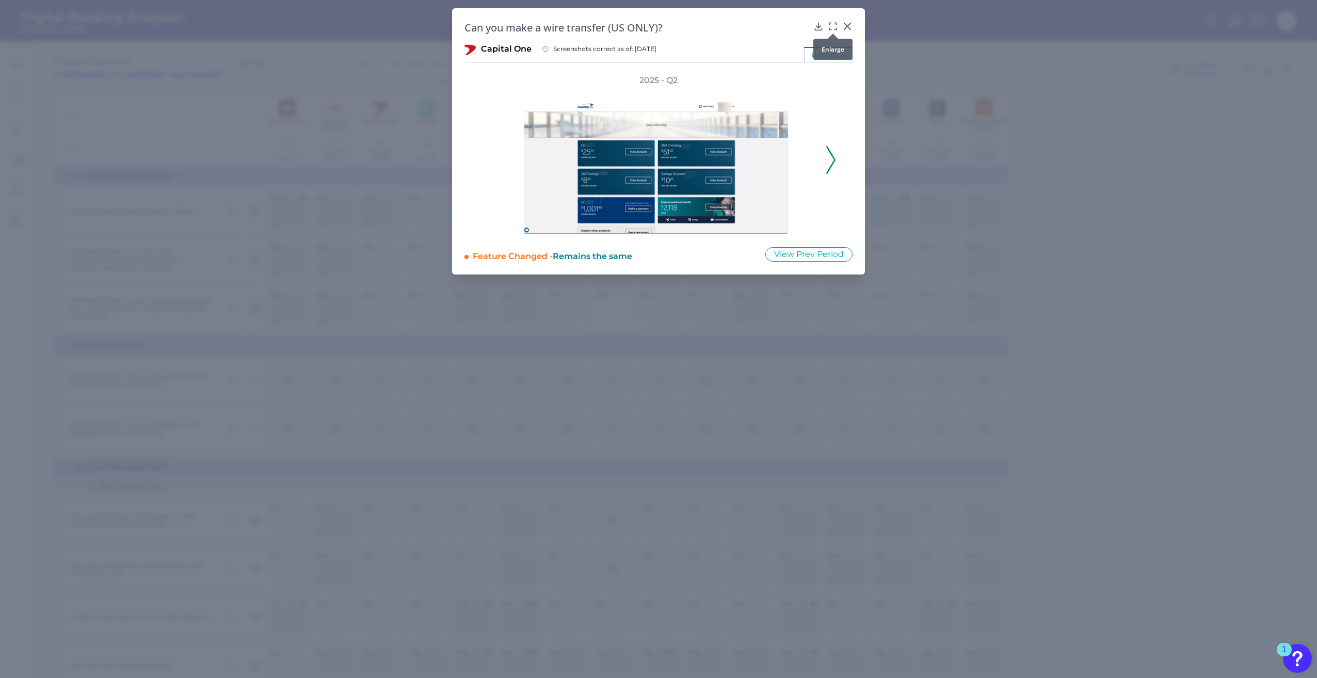
click at [832, 29] on div at bounding box center [833, 33] width 10 height 10
click at [832, 26] on icon at bounding box center [833, 26] width 10 height 10
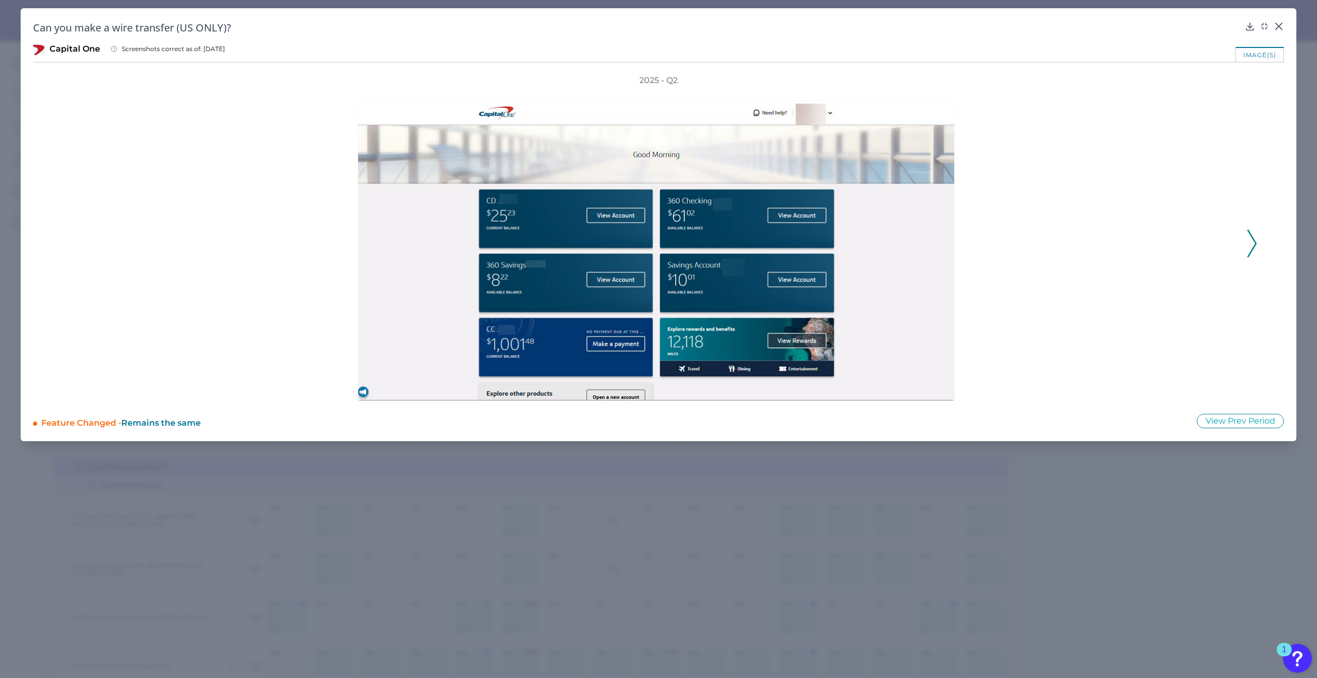
click at [1247, 248] on icon at bounding box center [1251, 244] width 9 height 28
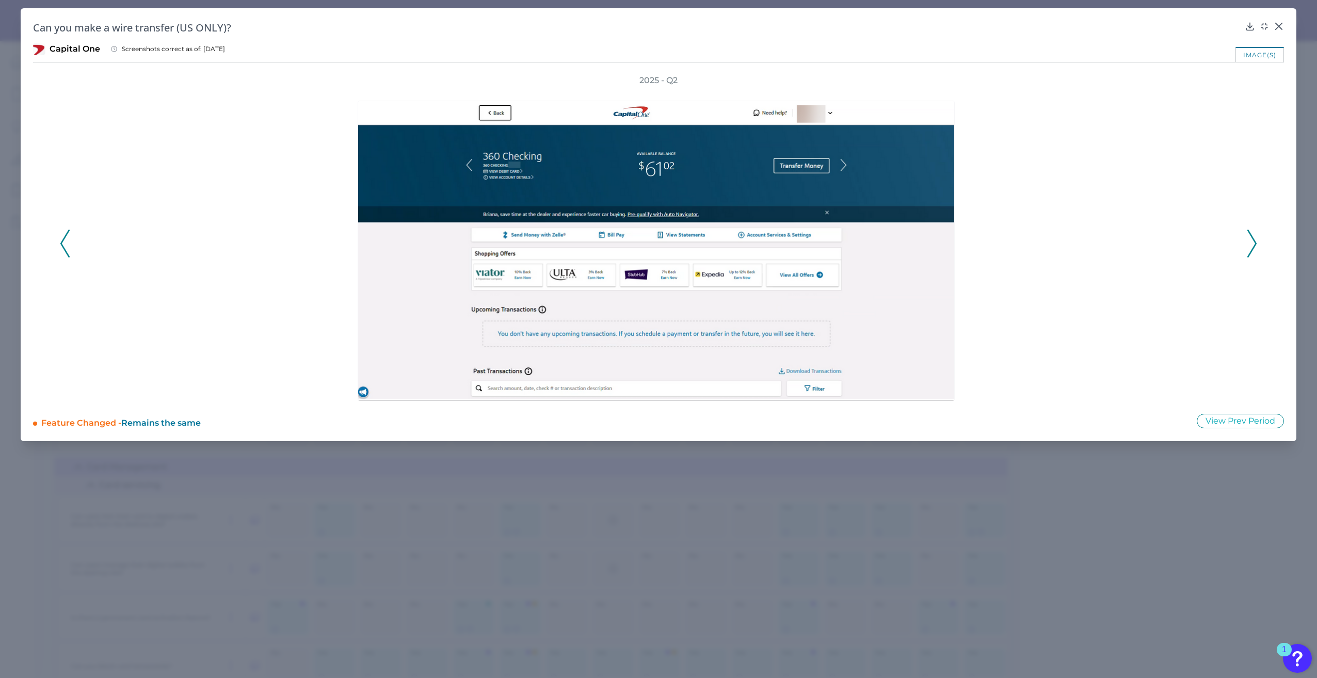
click at [1247, 248] on icon at bounding box center [1251, 244] width 9 height 28
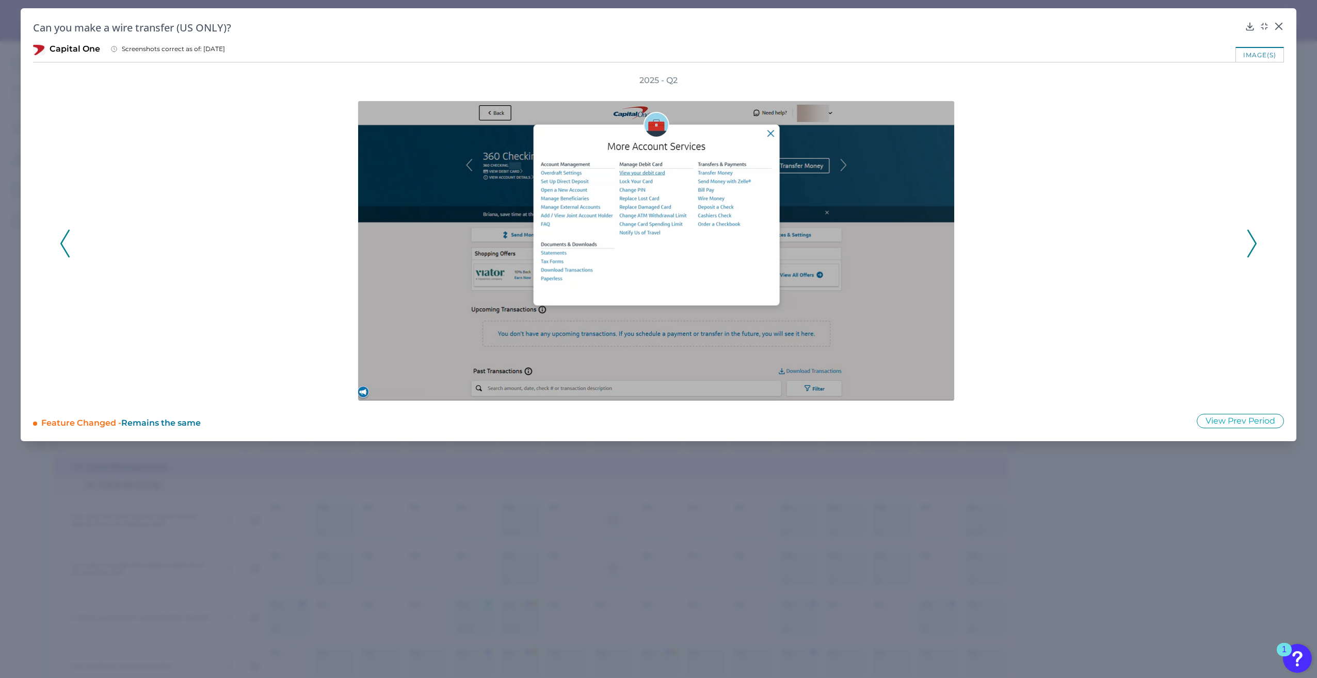
click at [1247, 248] on icon at bounding box center [1251, 244] width 9 height 28
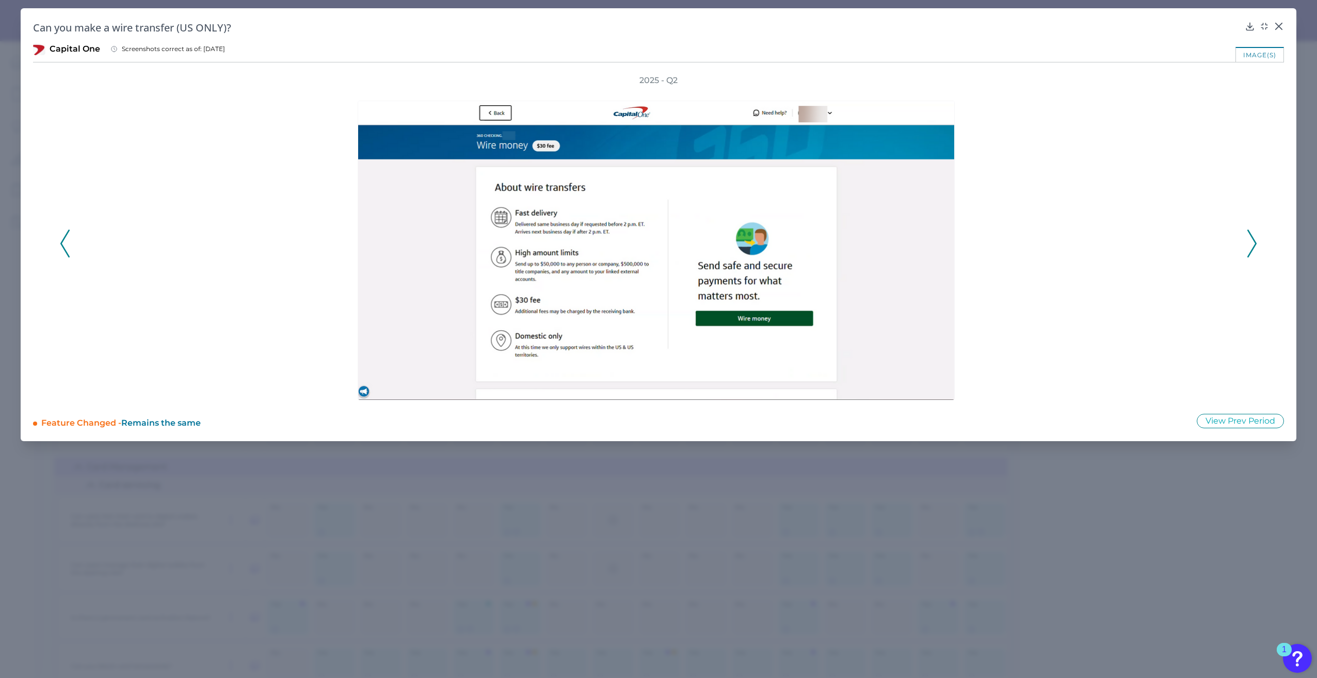
click at [1247, 248] on icon at bounding box center [1251, 244] width 9 height 28
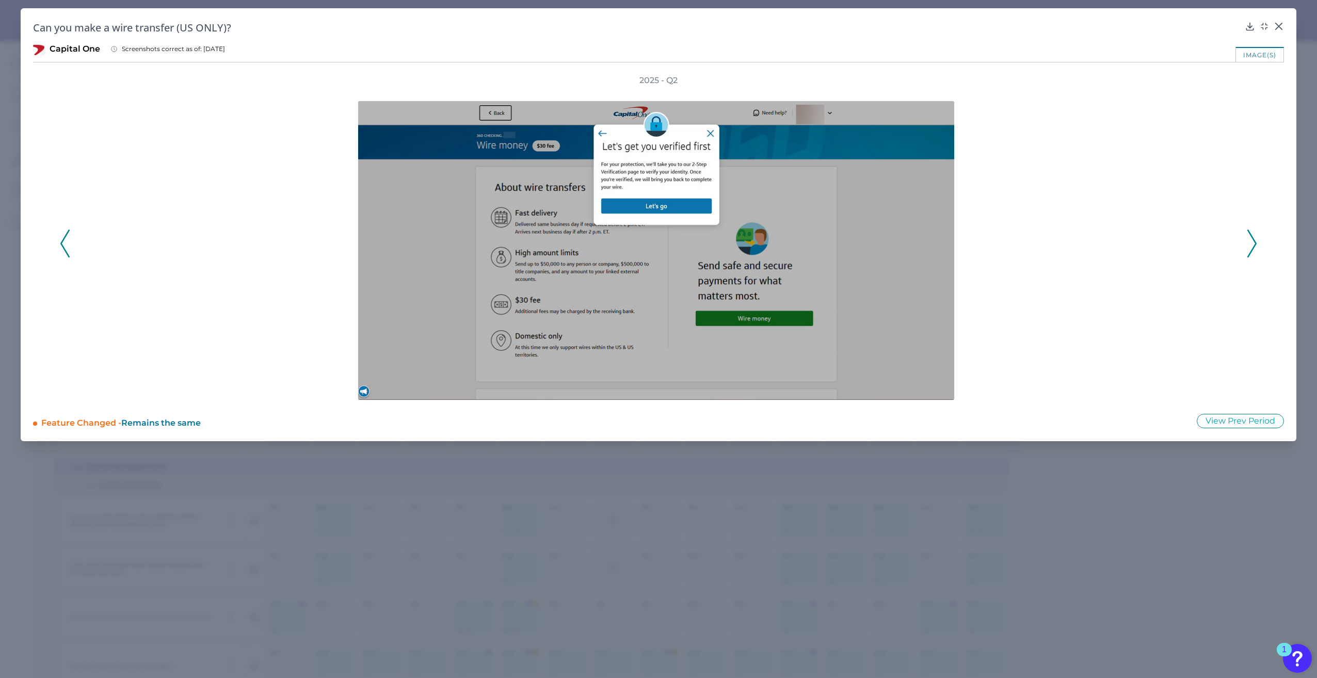
click at [1247, 248] on icon at bounding box center [1251, 244] width 9 height 28
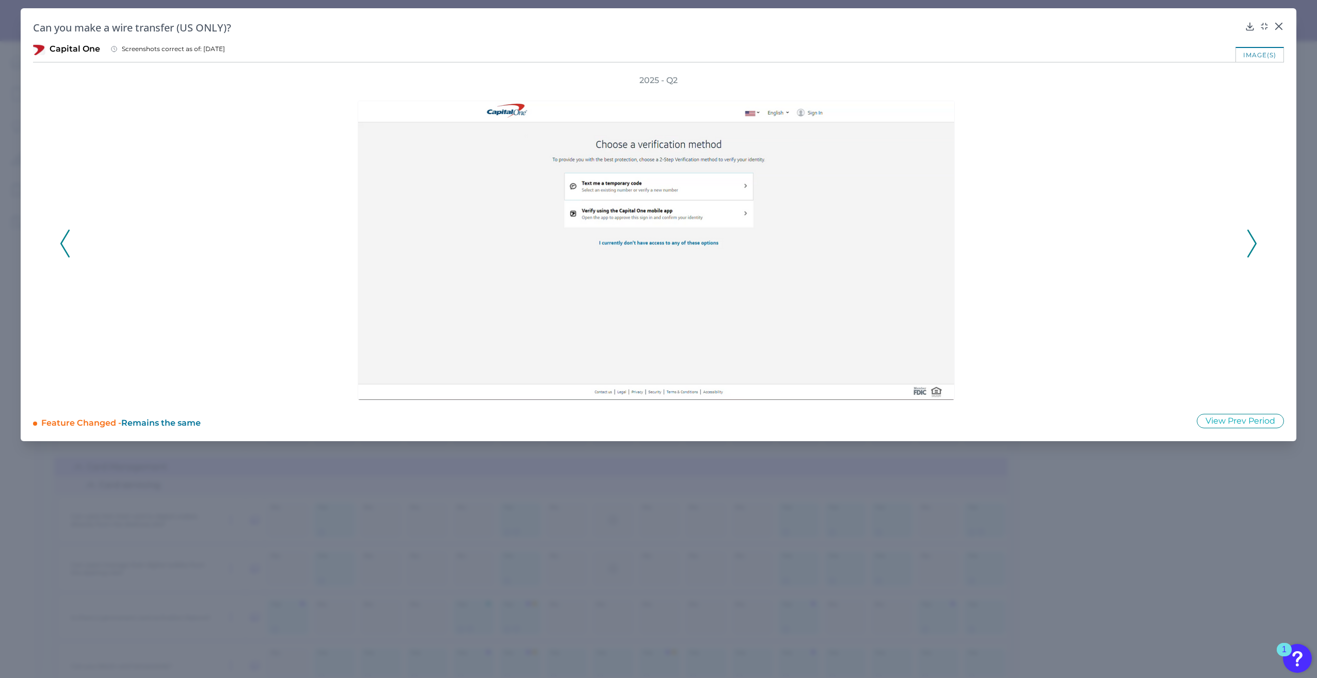
click at [1247, 248] on icon at bounding box center [1251, 244] width 9 height 28
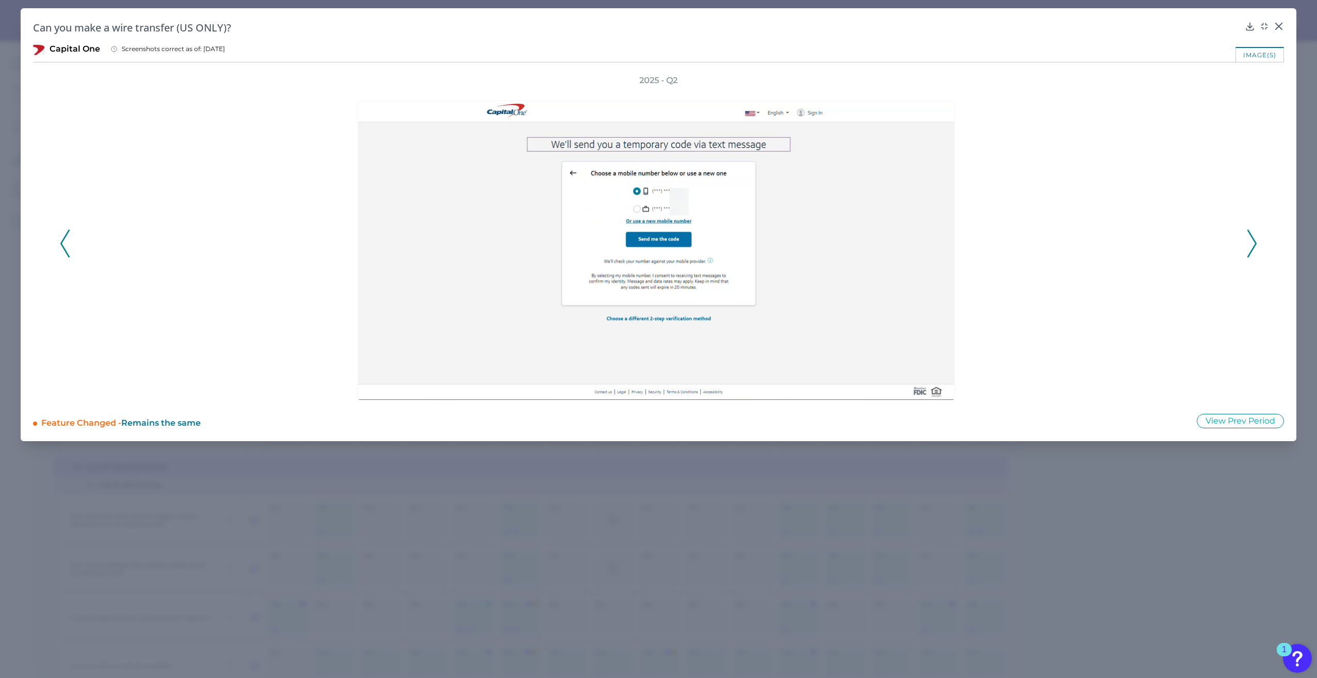
click at [1247, 248] on icon at bounding box center [1251, 244] width 9 height 28
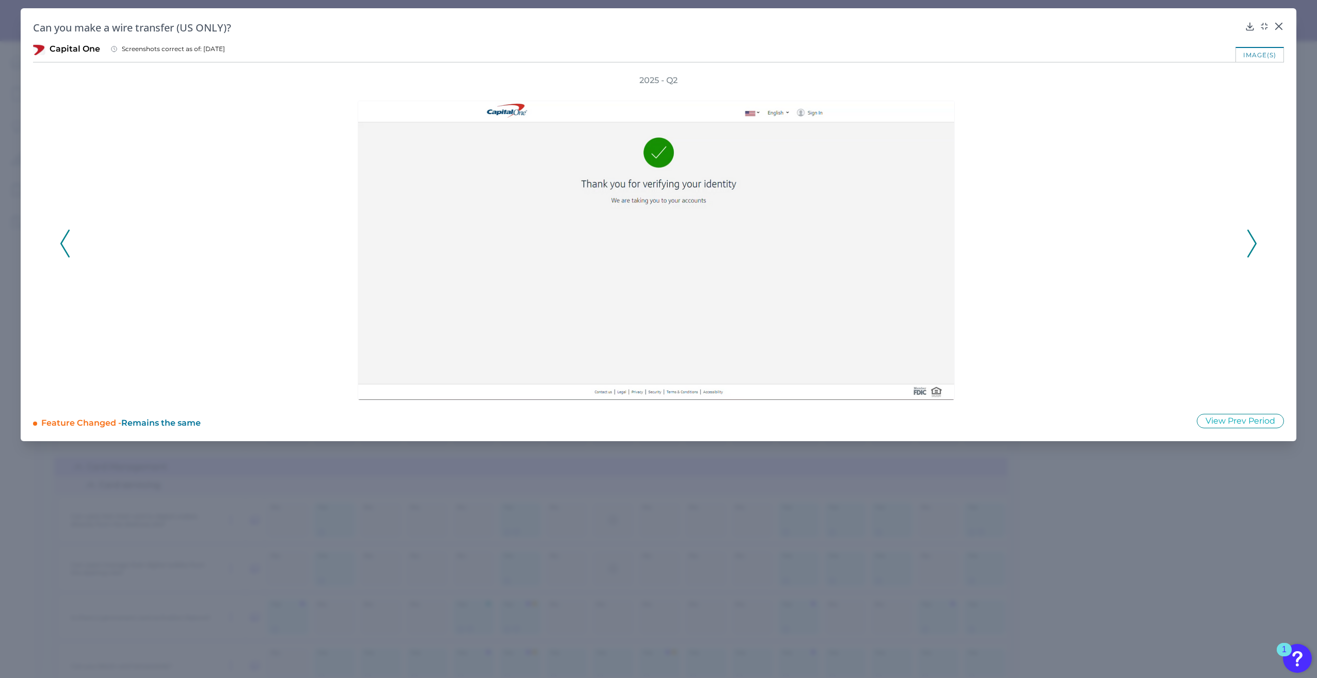
click at [1247, 248] on icon at bounding box center [1251, 244] width 9 height 28
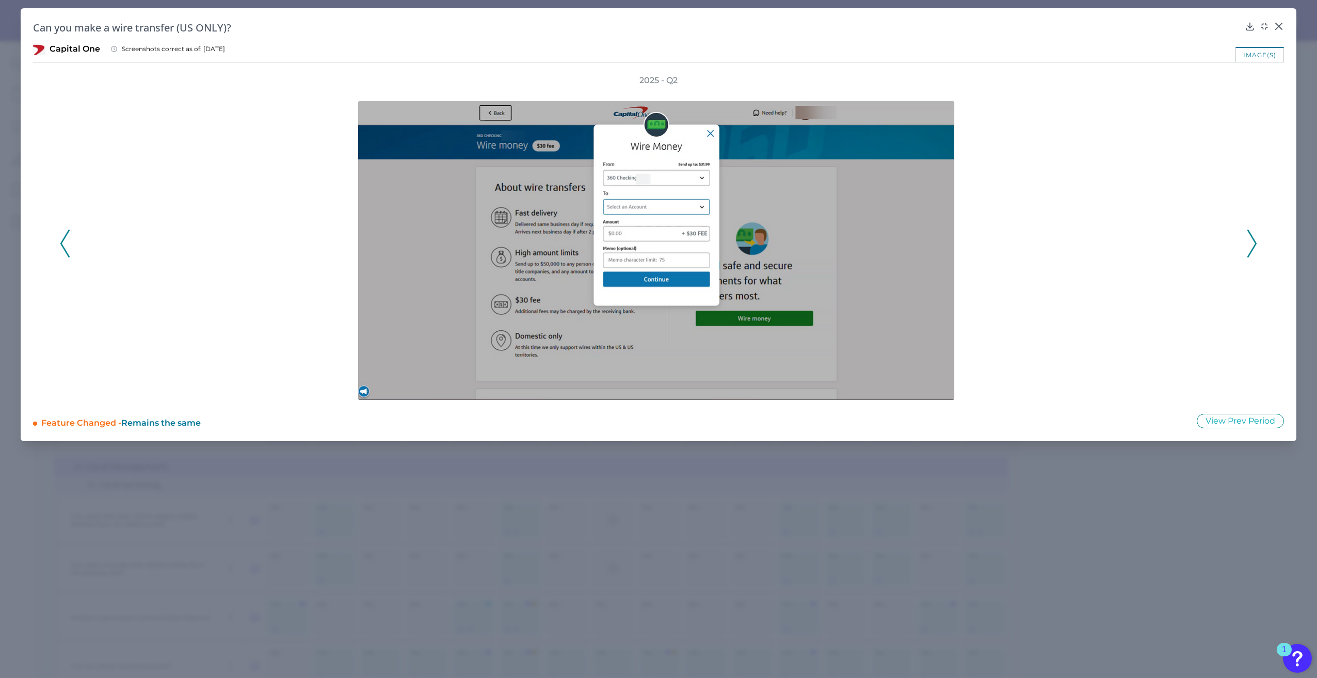
click at [1247, 248] on icon at bounding box center [1251, 244] width 9 height 28
click at [67, 244] on icon at bounding box center [64, 244] width 9 height 28
click at [67, 245] on icon at bounding box center [64, 244] width 9 height 28
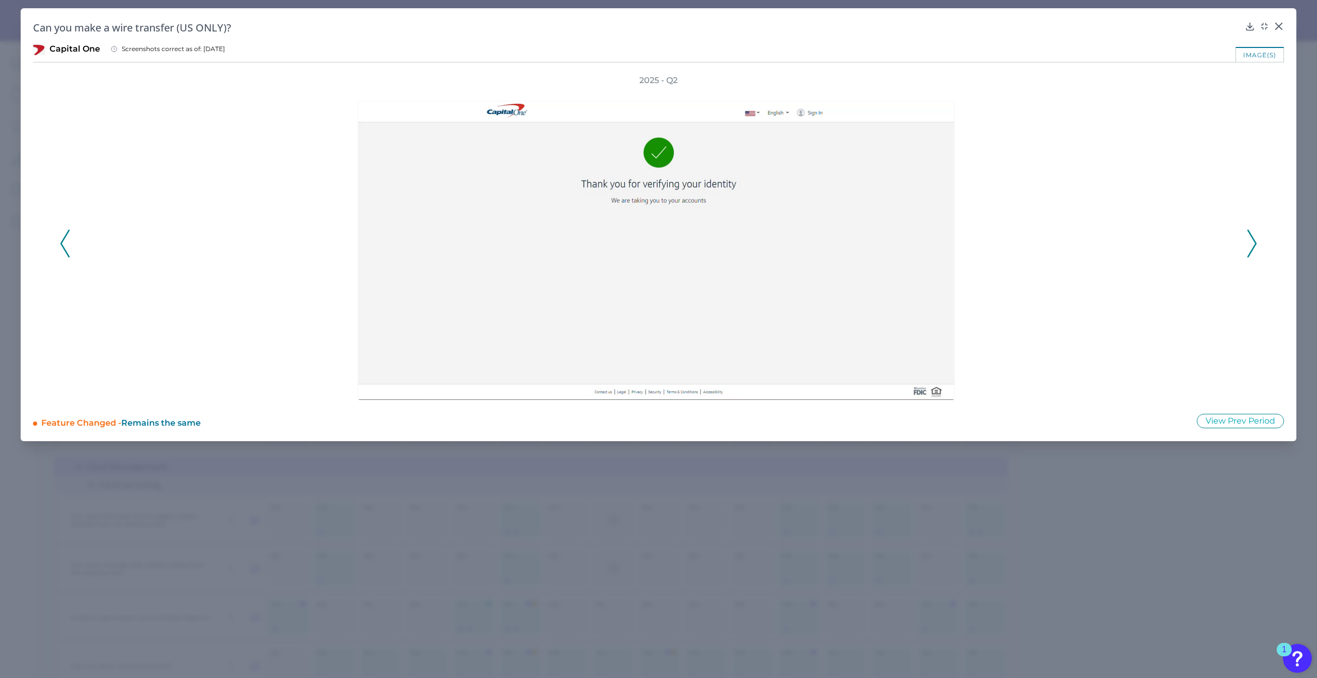
click at [67, 245] on icon at bounding box center [64, 244] width 9 height 28
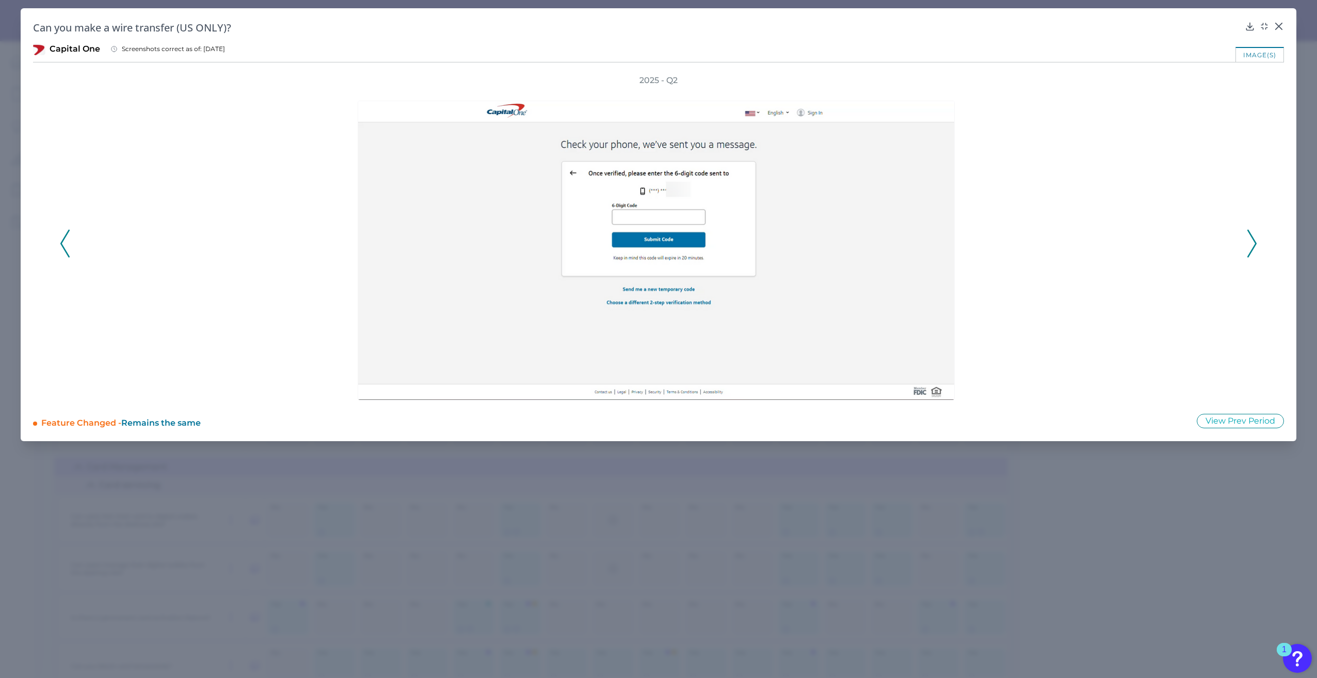
click at [67, 245] on icon at bounding box center [64, 244] width 9 height 28
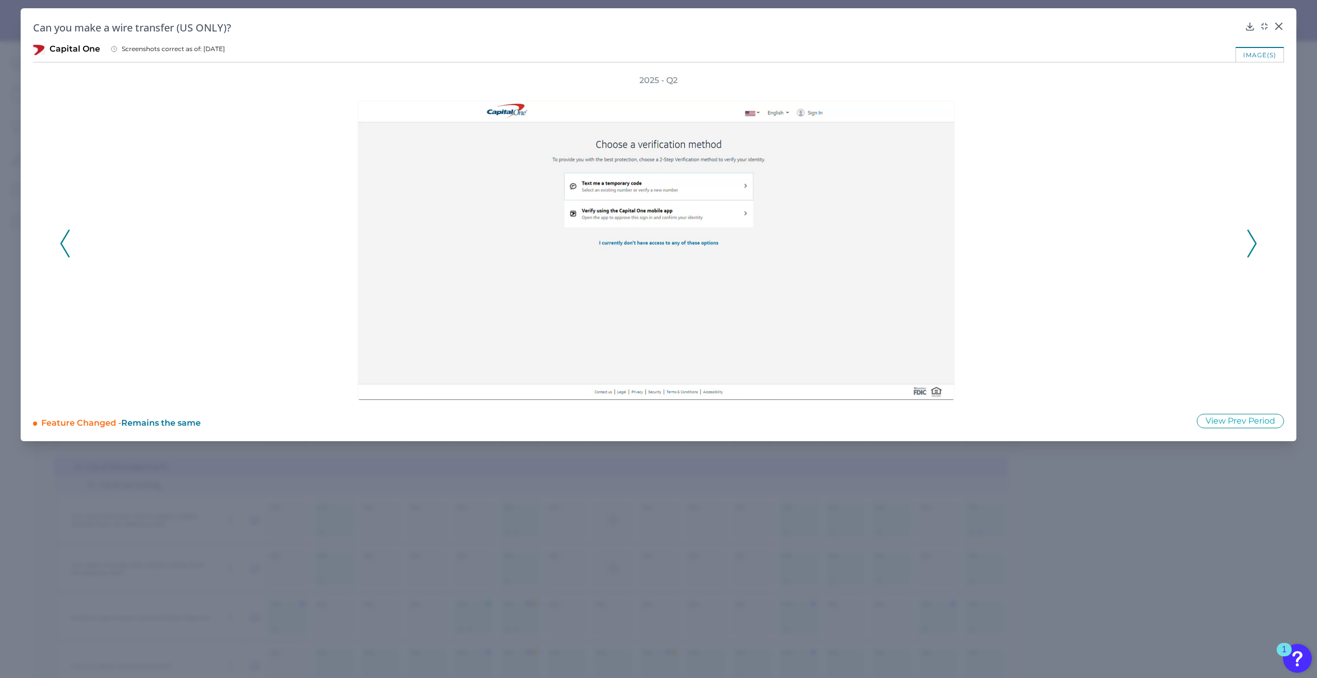
click at [1250, 245] on icon at bounding box center [1251, 244] width 9 height 28
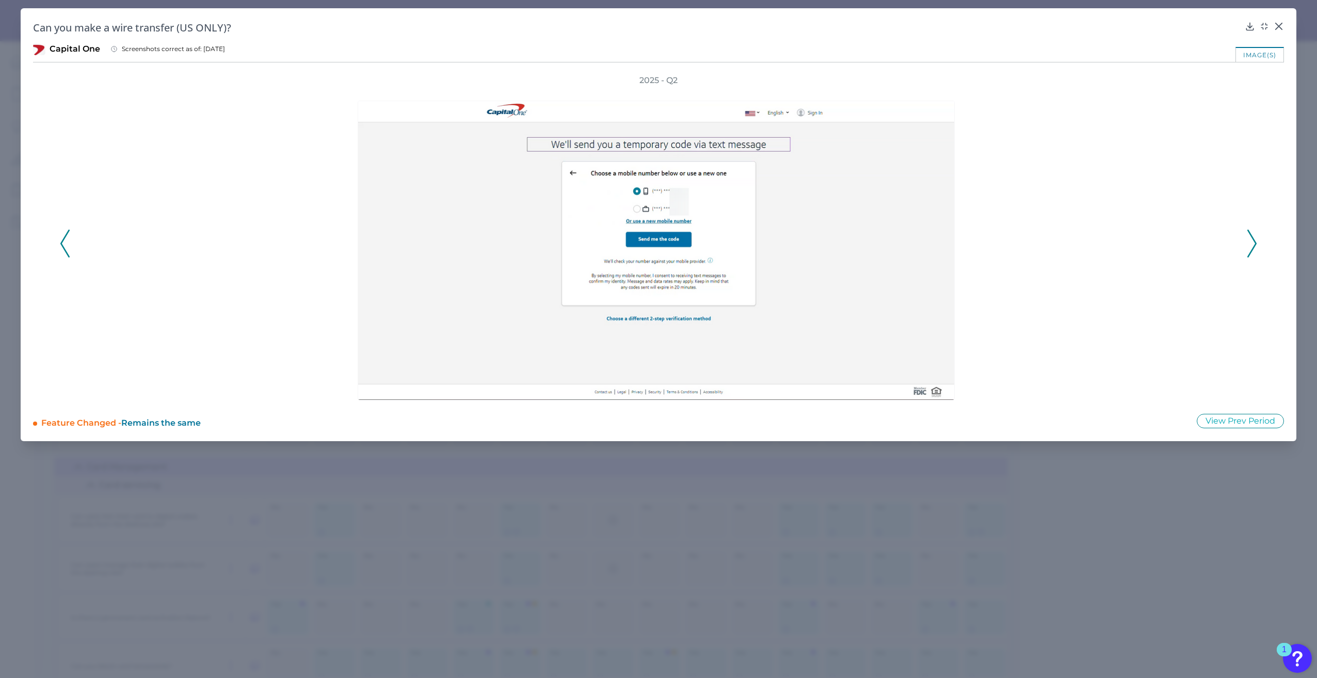
click at [1250, 245] on icon at bounding box center [1251, 244] width 9 height 28
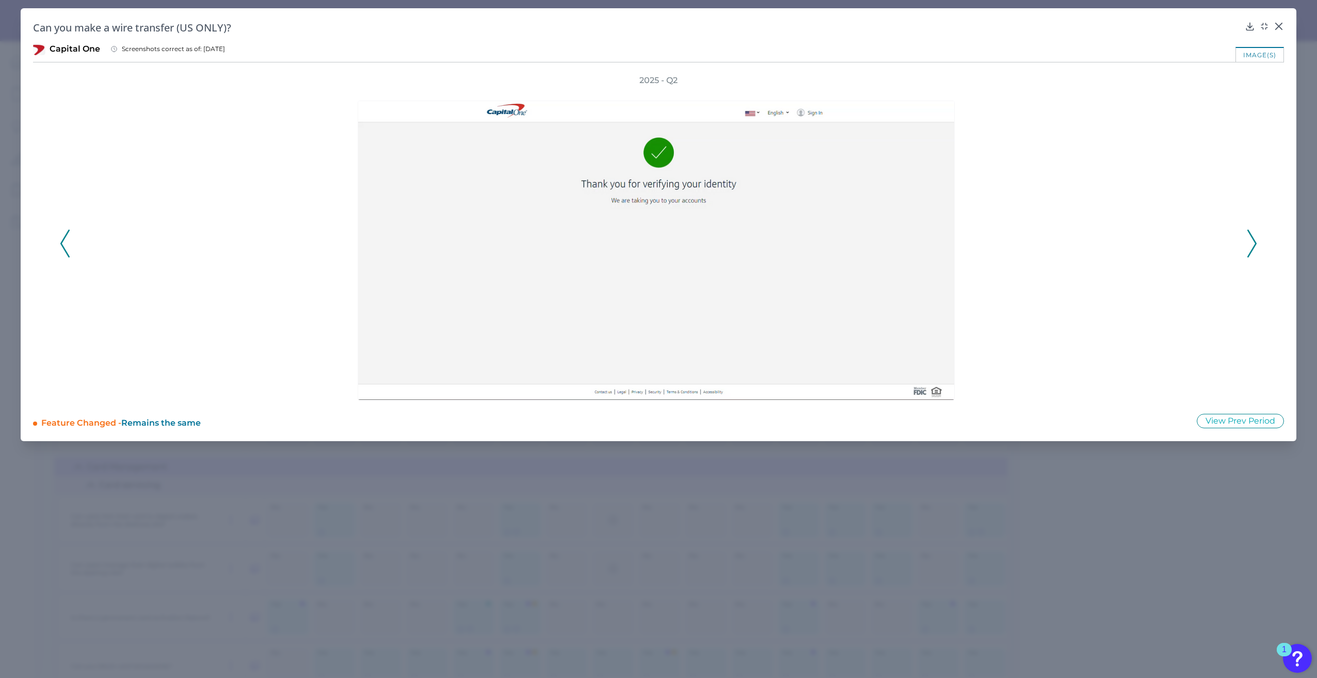
click at [1250, 245] on icon at bounding box center [1251, 244] width 9 height 28
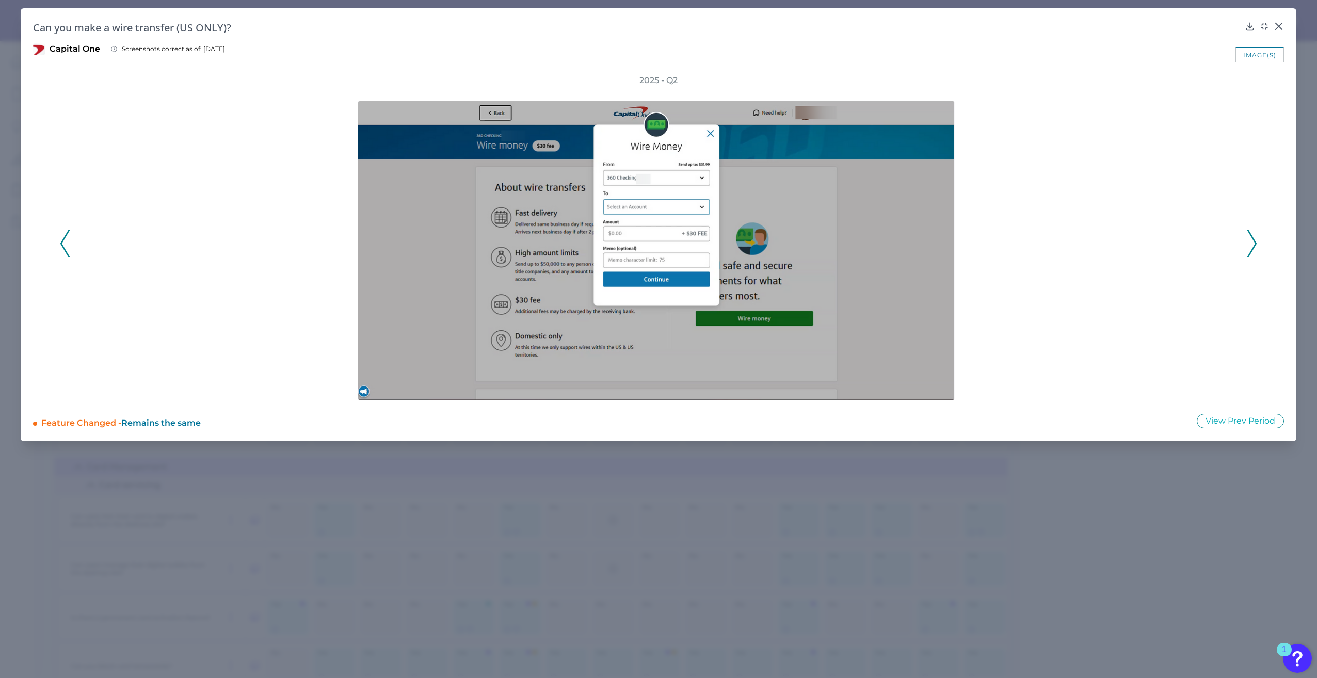
click at [1250, 245] on icon at bounding box center [1251, 244] width 9 height 28
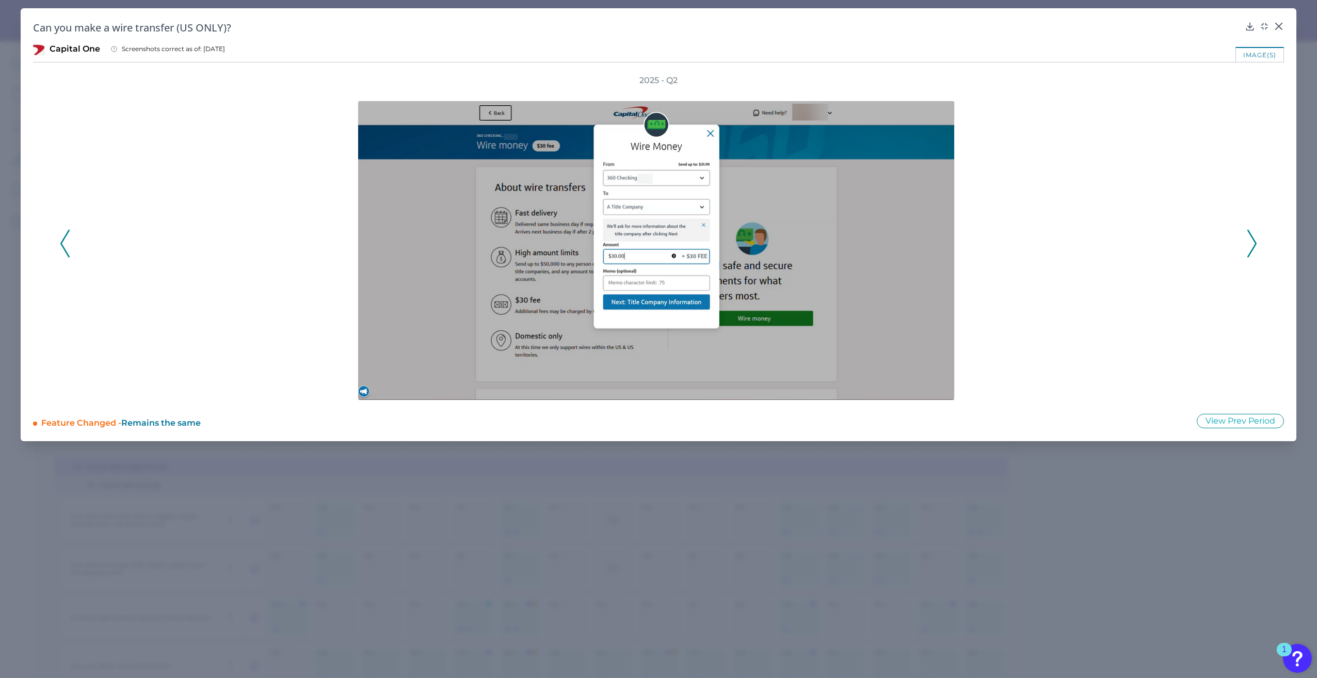
click at [1250, 245] on icon at bounding box center [1251, 244] width 9 height 28
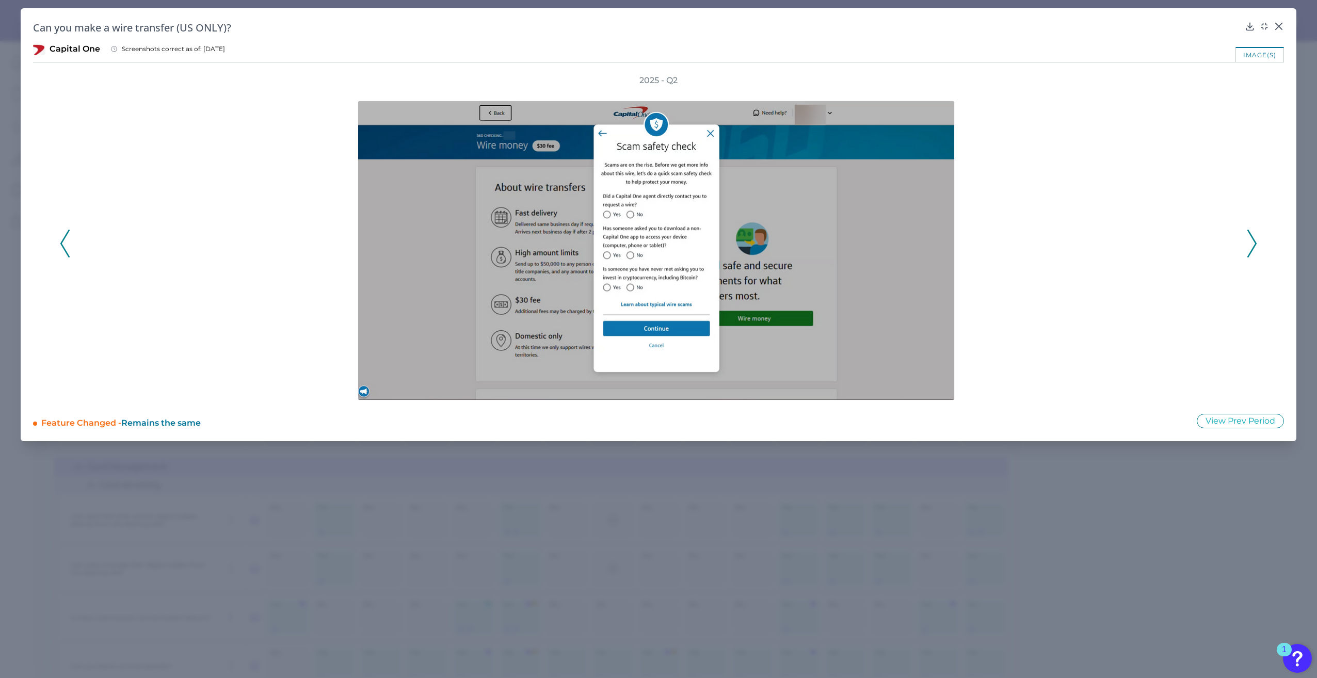
click at [1250, 245] on icon at bounding box center [1251, 244] width 9 height 28
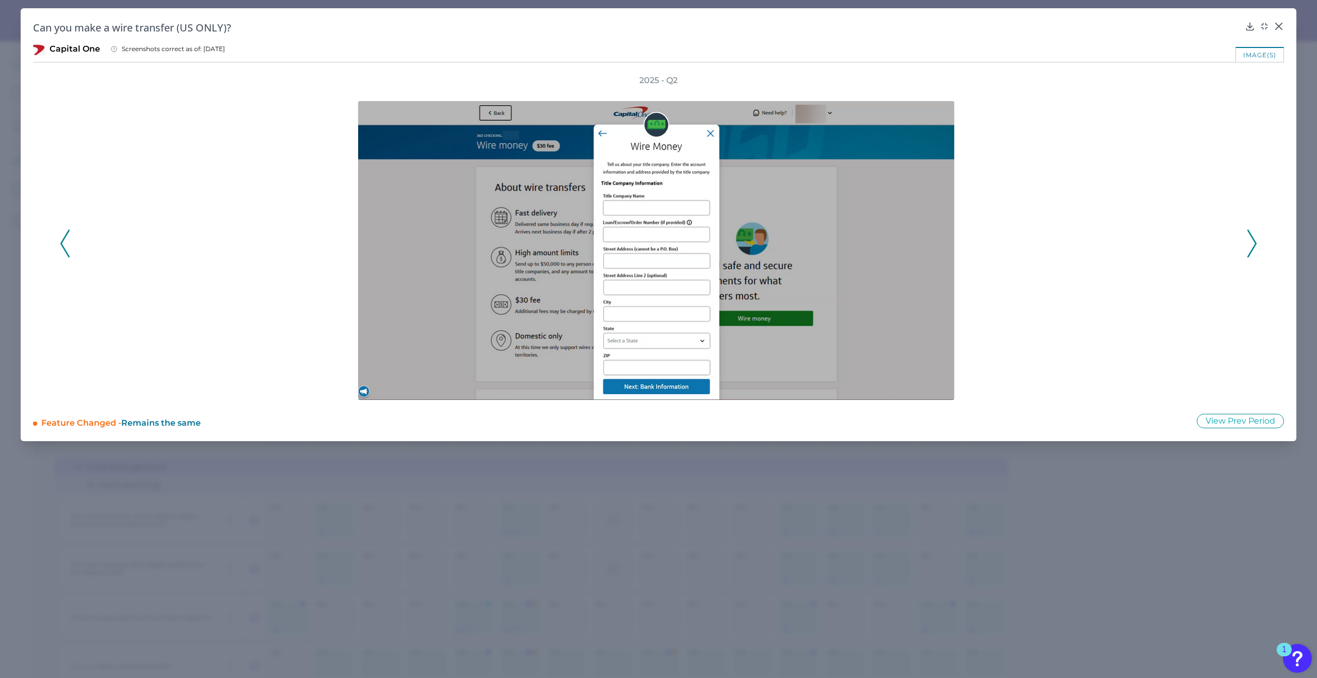
click at [1250, 245] on icon at bounding box center [1251, 244] width 9 height 28
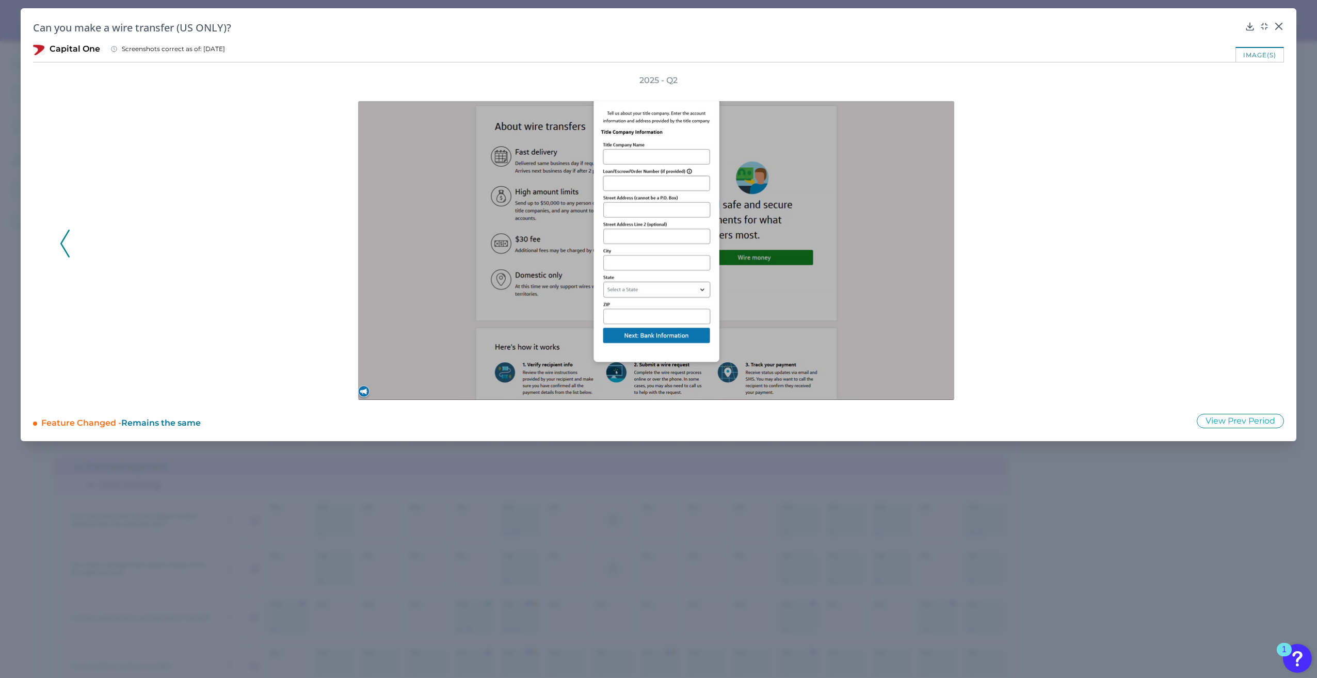
click at [1250, 245] on div "2025 - Q2" at bounding box center [658, 238] width 1197 height 326
click at [1269, 233] on div "2025 - Q2" at bounding box center [658, 238] width 1251 height 326
click at [1281, 27] on icon at bounding box center [1278, 26] width 10 height 10
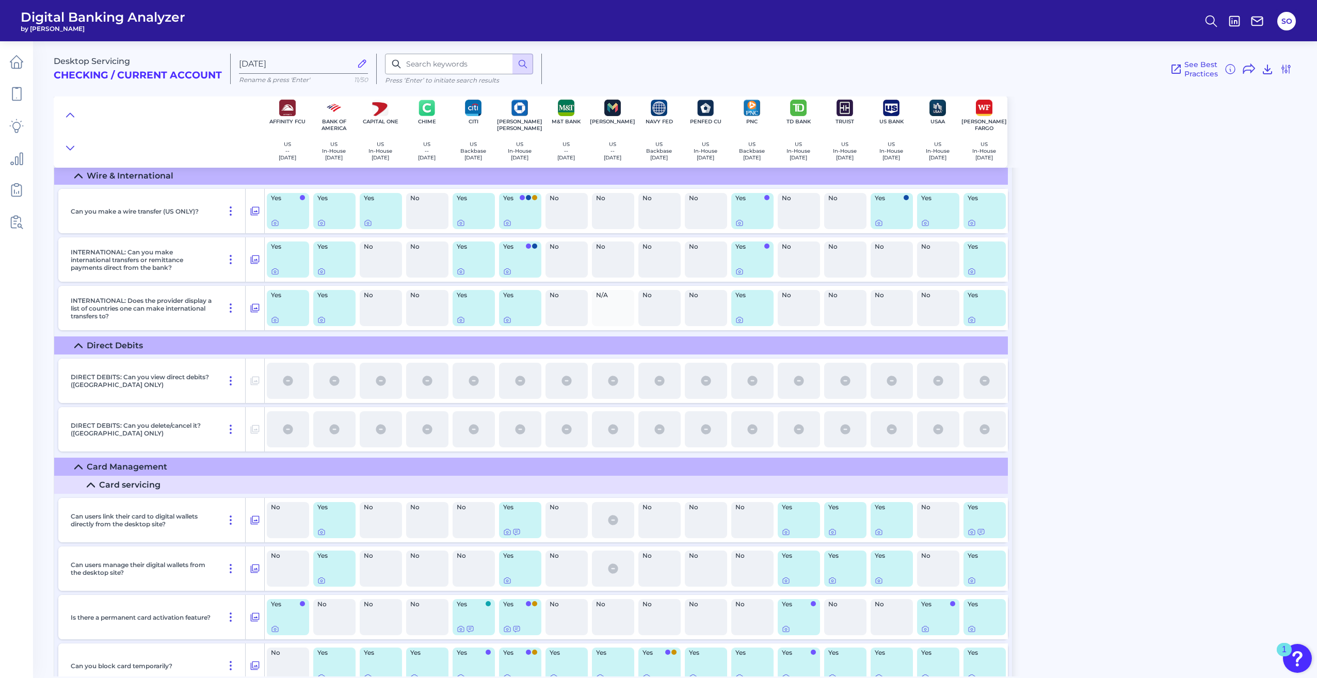
click at [1147, 471] on div "Desktop Servicing Checking / Current Account [DATE] Rename & press 'Enter' 11/5…" at bounding box center [685, 355] width 1263 height 643
